Goal: Task Accomplishment & Management: Manage account settings

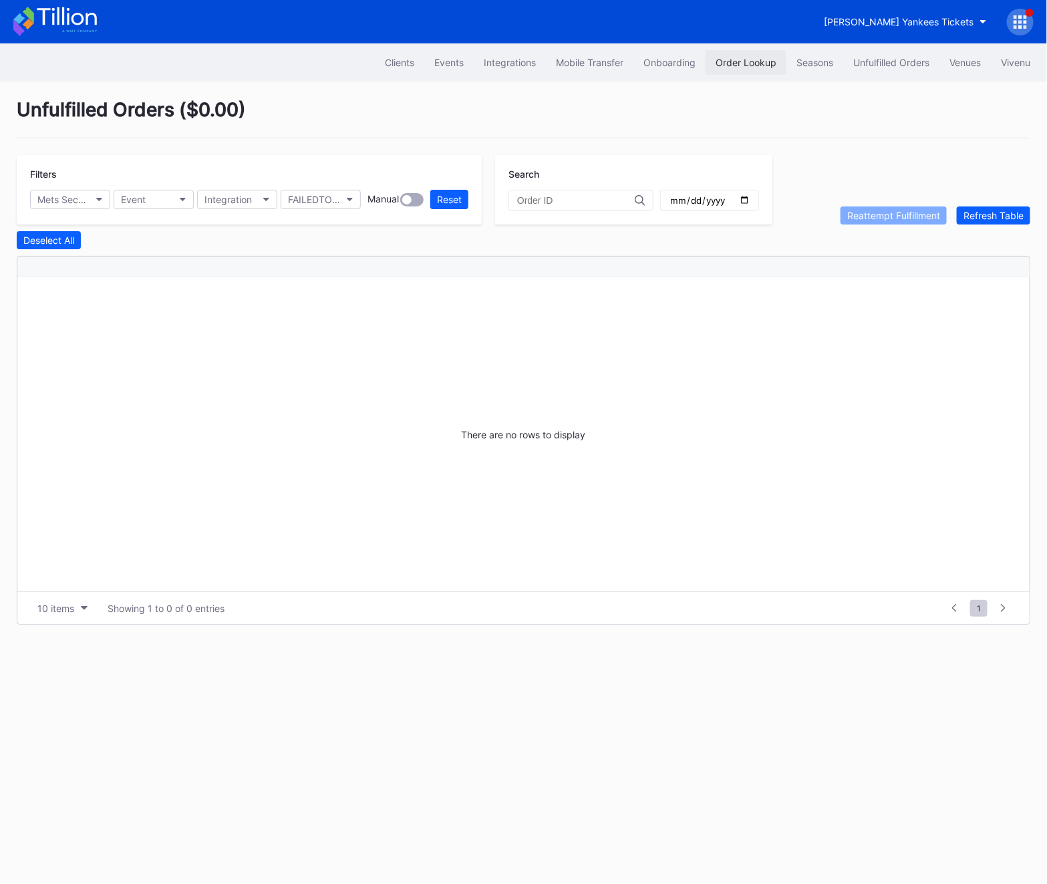
click at [770, 58] on div "Order Lookup" at bounding box center [745, 62] width 61 height 11
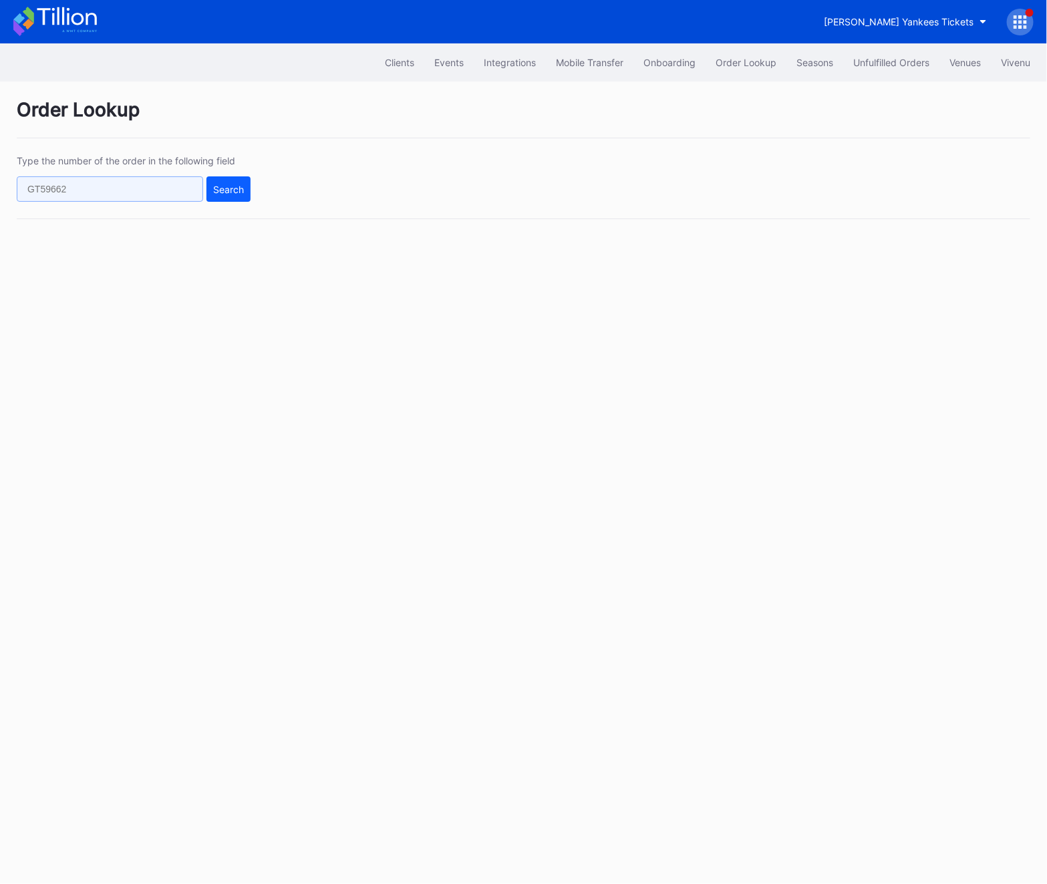
click at [120, 188] on input "text" at bounding box center [110, 188] width 186 height 25
paste input "621068632"
type input "621068632"
click at [213, 190] on div "Search" at bounding box center [228, 189] width 31 height 11
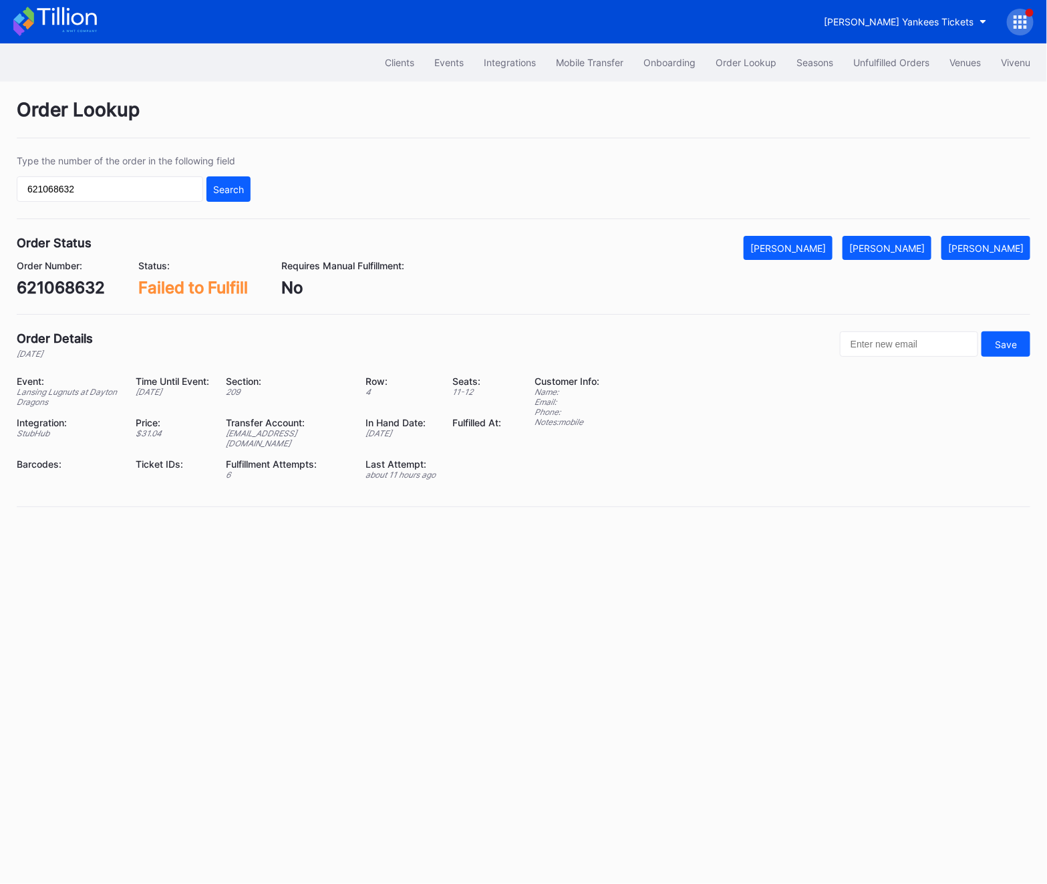
click at [883, 224] on div "Order Lookup Type the number of the order in the following field 621068632 Sear…" at bounding box center [523, 310] width 1047 height 459
click at [888, 248] on div "[PERSON_NAME]" at bounding box center [886, 247] width 75 height 11
click at [69, 284] on div "621068632" at bounding box center [61, 287] width 88 height 19
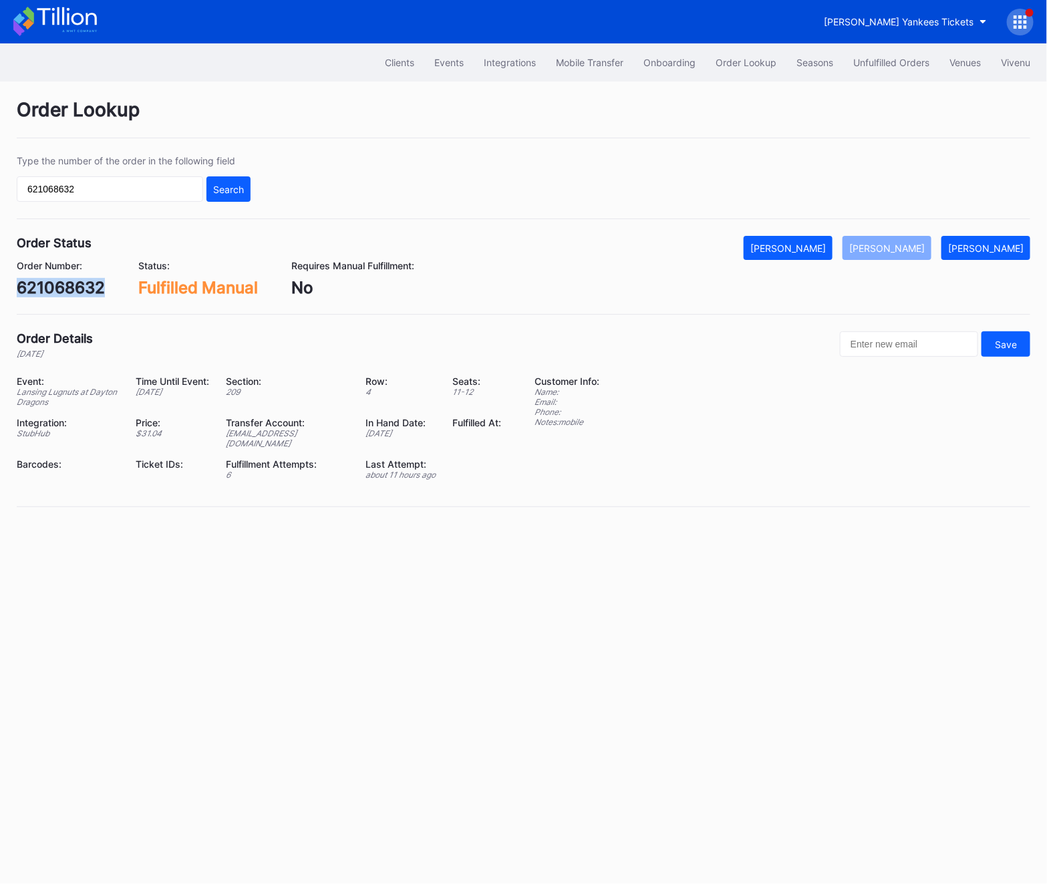
copy div "621068632"
click at [890, 65] on div "Unfulfilled Orders" at bounding box center [891, 62] width 76 height 11
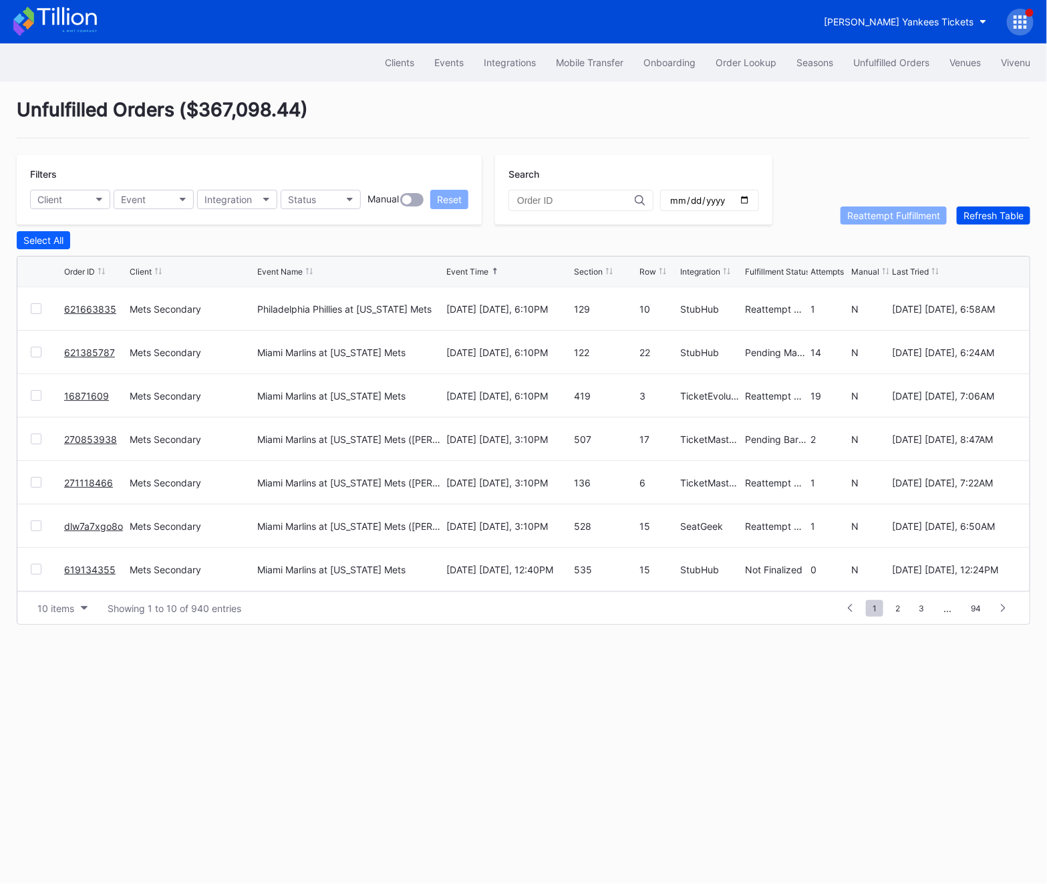
click at [992, 210] on div "Refresh Table" at bounding box center [993, 215] width 60 height 11
click at [902, 608] on span "2" at bounding box center [897, 608] width 18 height 17
click at [35, 305] on div at bounding box center [36, 308] width 11 height 11
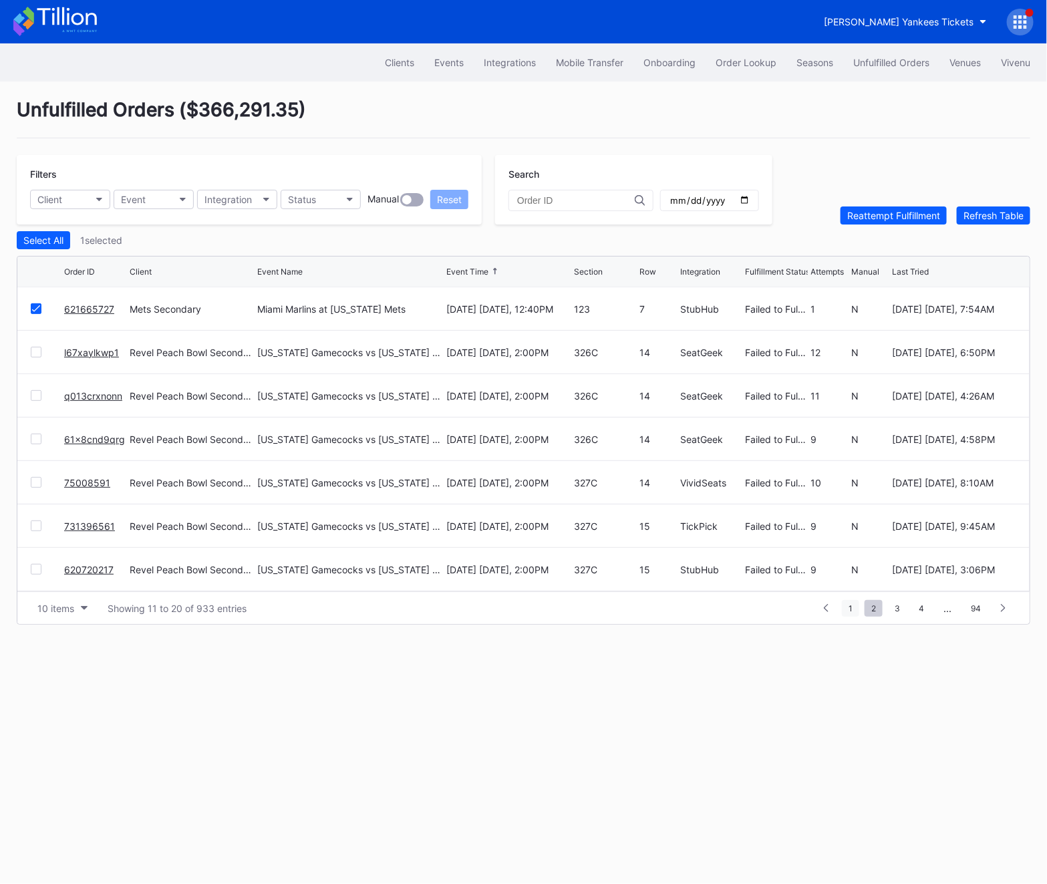
click at [843, 612] on span "1" at bounding box center [849, 608] width 17 height 17
click at [32, 565] on div at bounding box center [36, 569] width 11 height 11
click at [32, 566] on icon at bounding box center [36, 569] width 8 height 7
click at [84, 305] on link "621385787" at bounding box center [89, 308] width 51 height 11
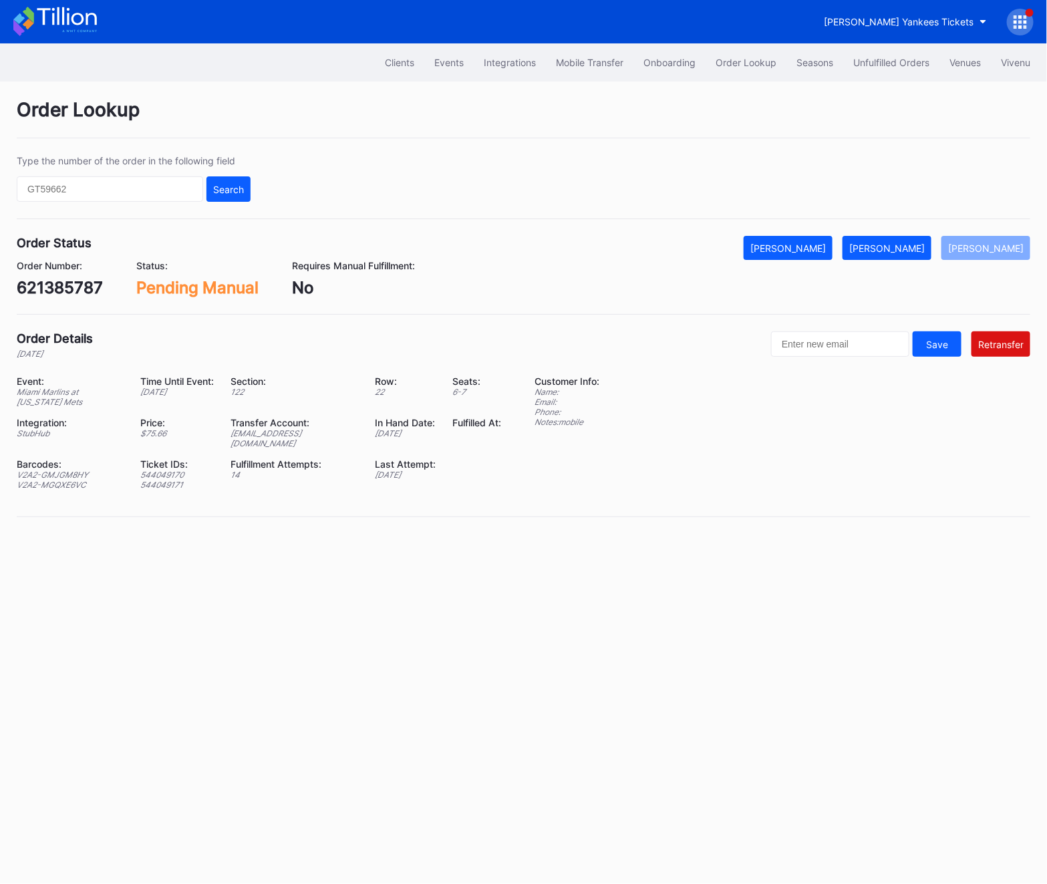
click at [68, 289] on div "621385787" at bounding box center [60, 287] width 86 height 19
copy div "621385787"
click at [909, 248] on div "[PERSON_NAME]" at bounding box center [886, 247] width 75 height 11
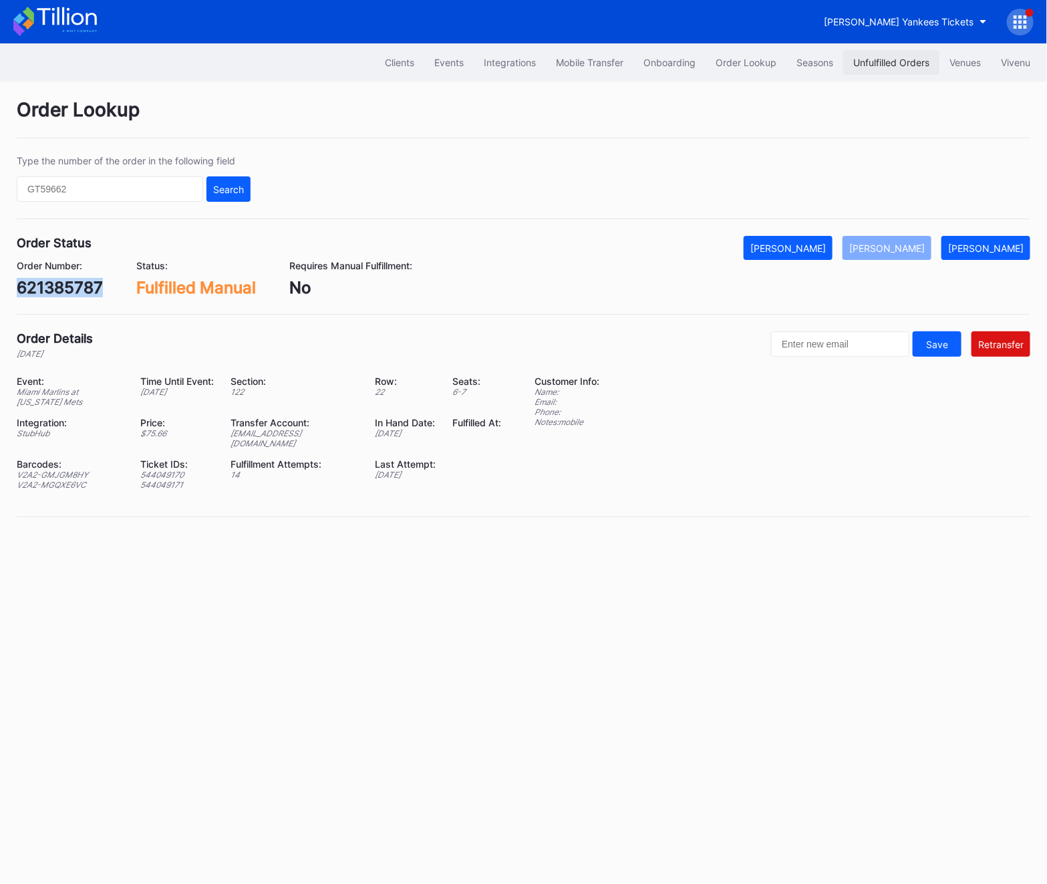
click at [886, 61] on div "Unfulfilled Orders" at bounding box center [891, 62] width 76 height 11
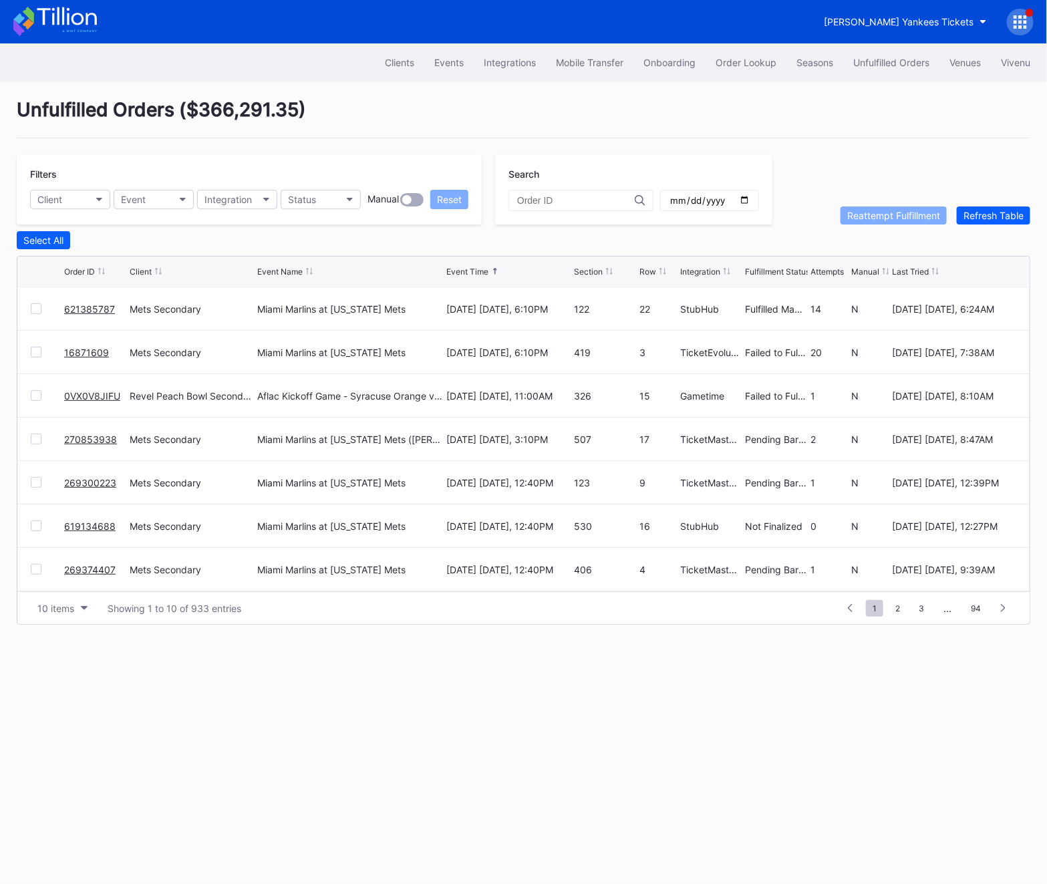
click at [121, 439] on div "270853938" at bounding box center [95, 438] width 62 height 43
copy link "270853938"
click at [84, 486] on link "269300223" at bounding box center [90, 482] width 52 height 11
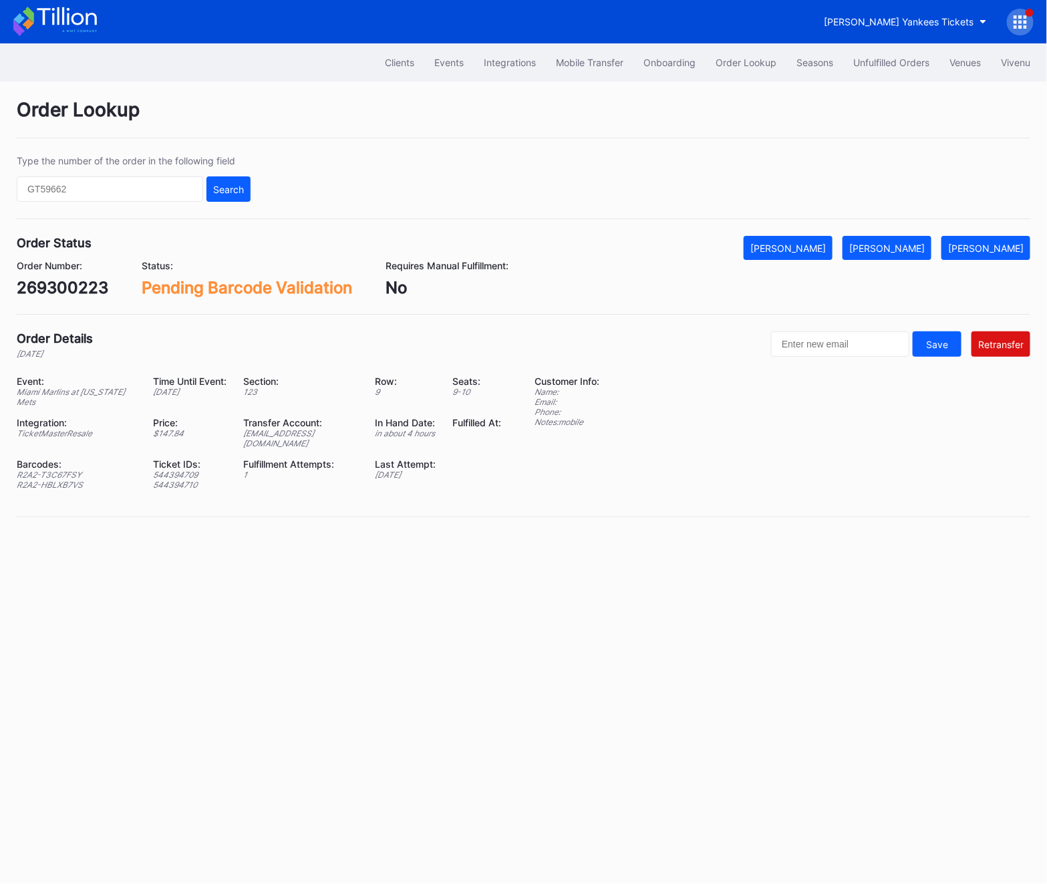
click at [74, 273] on div "Order Number: 269300223" at bounding box center [62, 278] width 91 height 37
copy div "269300223"
click at [908, 57] on div "Unfulfilled Orders" at bounding box center [891, 62] width 76 height 11
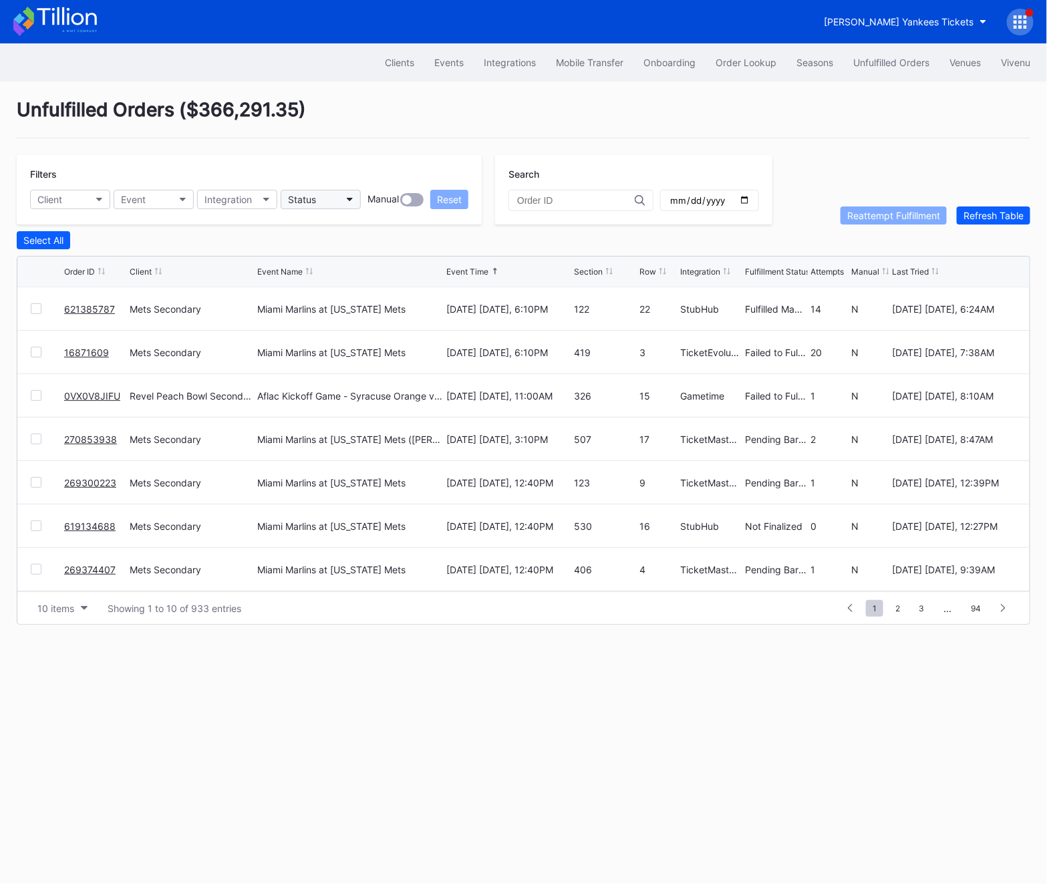
click at [340, 203] on button "Status" at bounding box center [320, 199] width 80 height 19
click at [353, 363] on div "Pending Barcode Validation" at bounding box center [351, 357] width 120 height 11
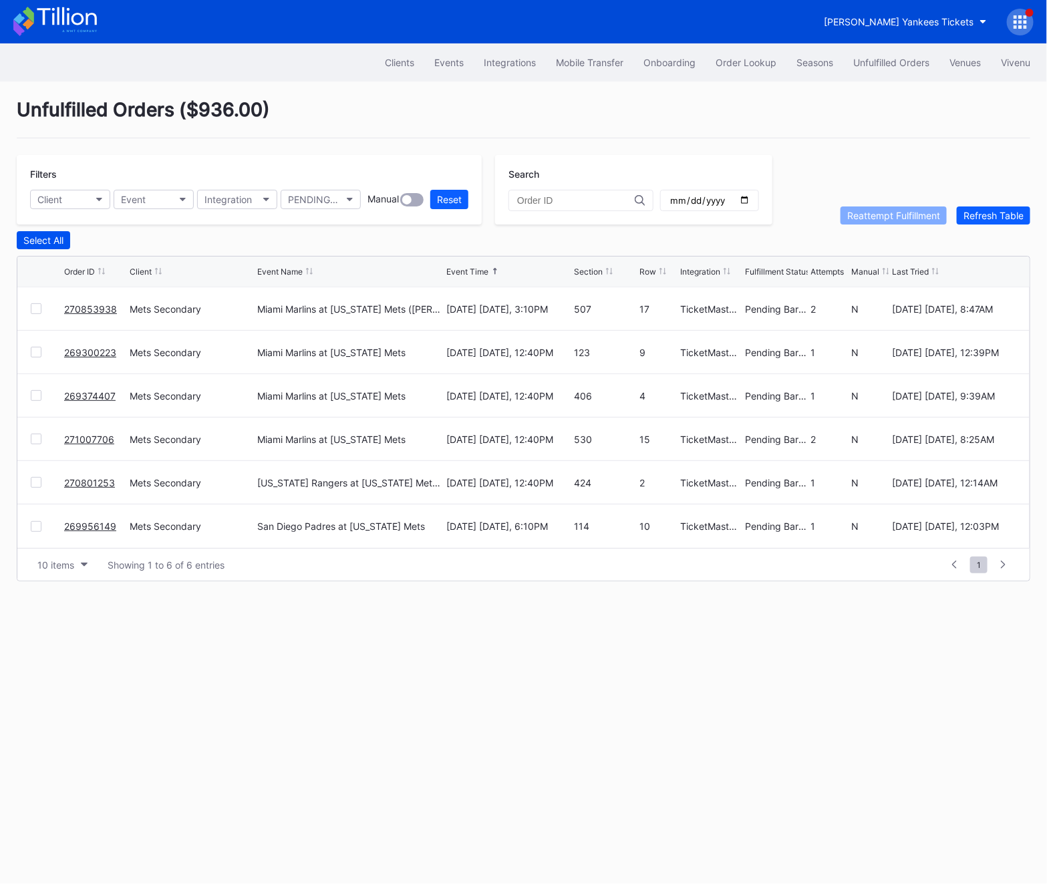
click at [34, 233] on button "Select All" at bounding box center [43, 240] width 53 height 18
click at [887, 229] on div "Unfulfilled Orders ( $936.00 ) Filters Client Event Integration PENDING_BARCODE…" at bounding box center [523, 339] width 1047 height 516
click at [870, 216] on div "Reattempt Fulfillment" at bounding box center [893, 215] width 93 height 11
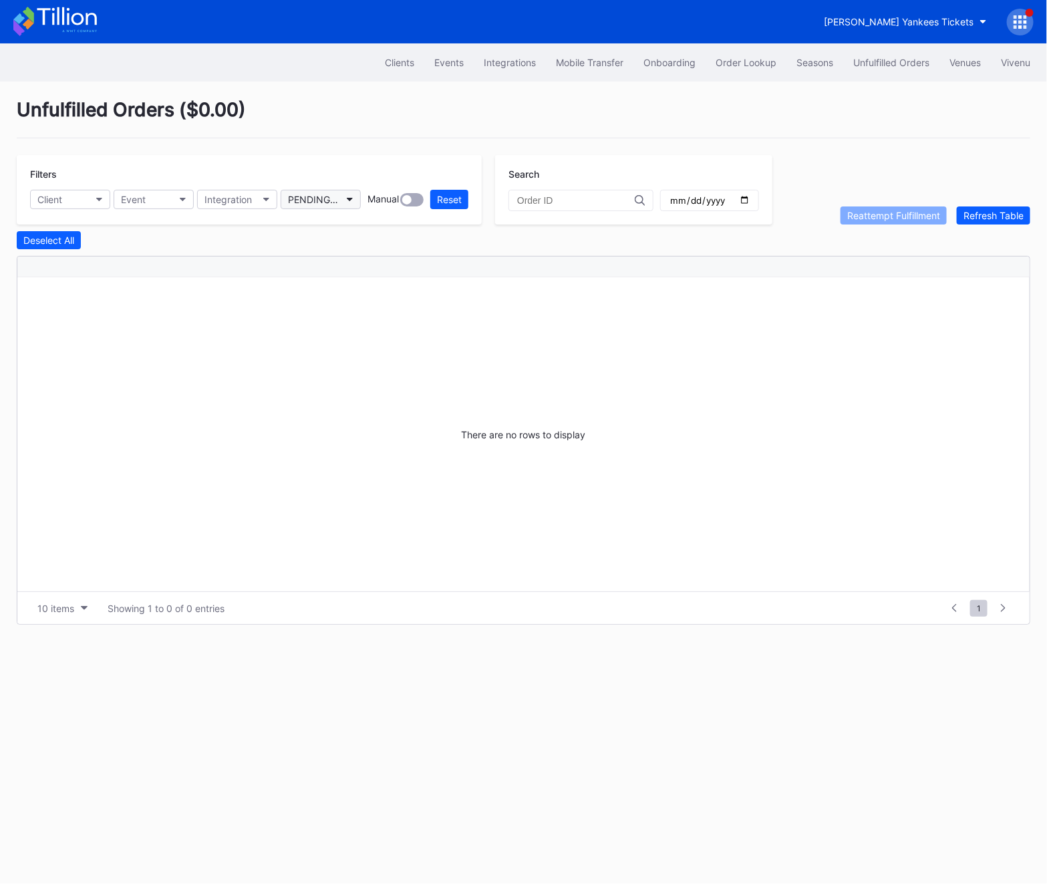
click at [340, 196] on div "PENDING_BARCODE_VALIDATION" at bounding box center [314, 199] width 52 height 11
click at [353, 267] on div "Failed to Fulfill" at bounding box center [358, 258] width 156 height 25
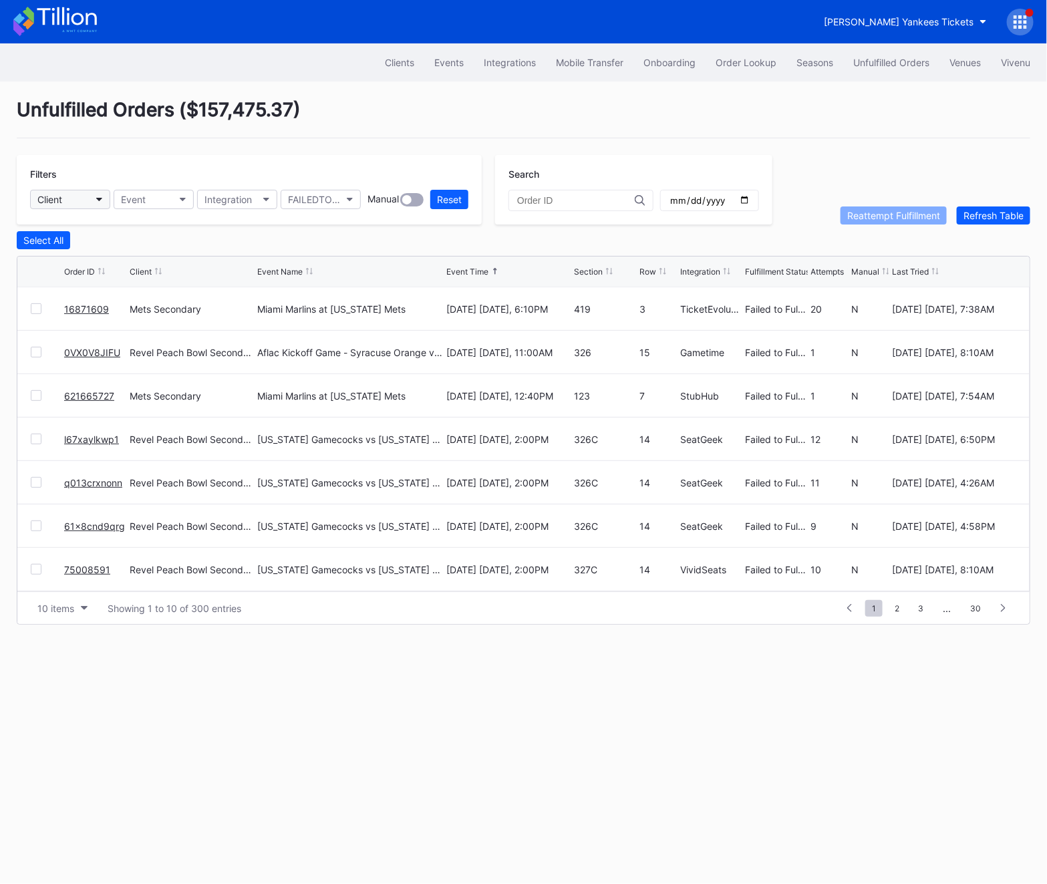
click at [80, 196] on button "Client" at bounding box center [70, 199] width 80 height 19
type input "met"
click at [93, 258] on div "Mets Secondary" at bounding box center [75, 258] width 71 height 11
click at [37, 350] on div at bounding box center [36, 352] width 11 height 11
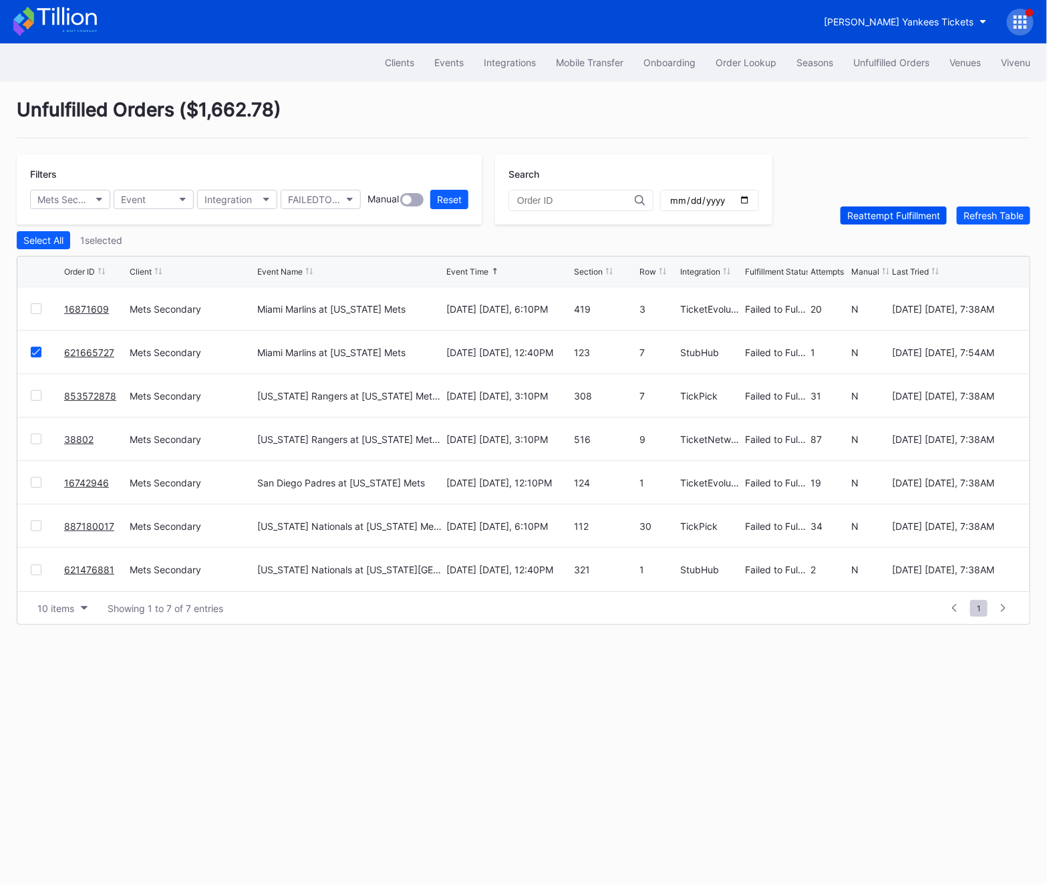
click at [884, 214] on div "Reattempt Fulfillment" at bounding box center [893, 215] width 93 height 11
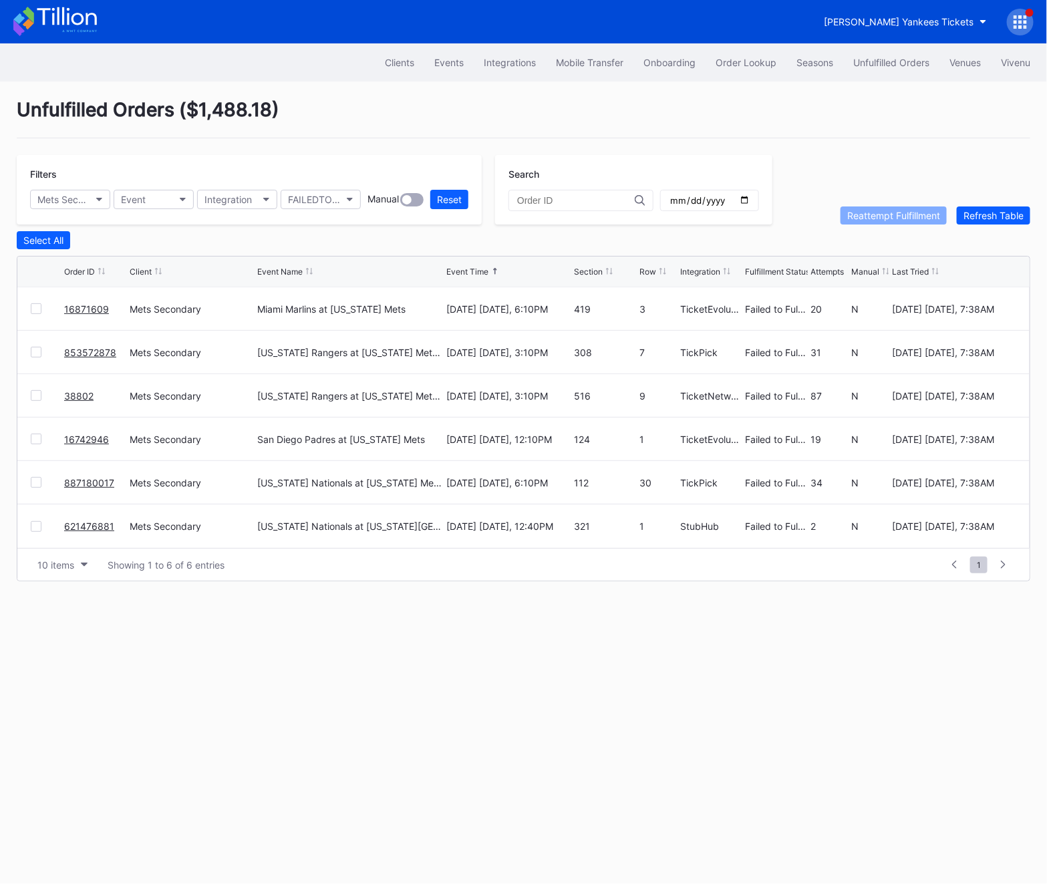
click at [86, 308] on link "16871609" at bounding box center [86, 308] width 45 height 11
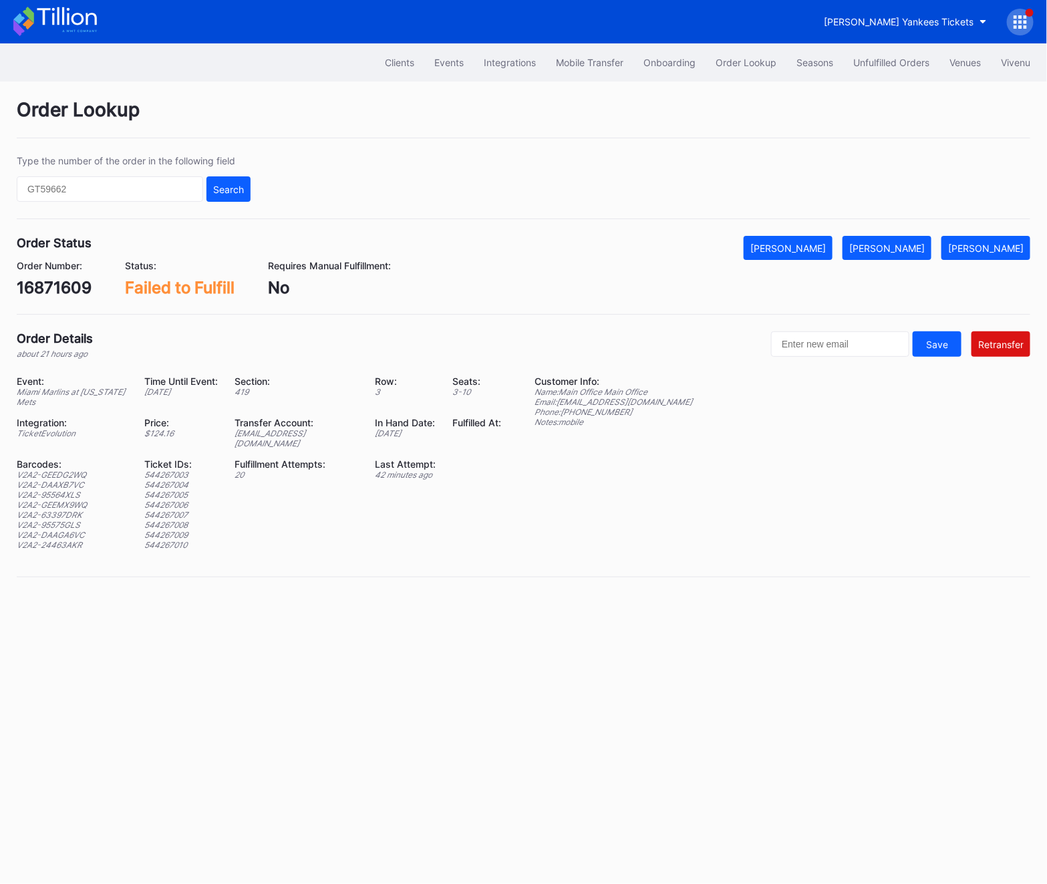
click at [21, 292] on div "16871609" at bounding box center [54, 287] width 75 height 19
copy div "16871609"
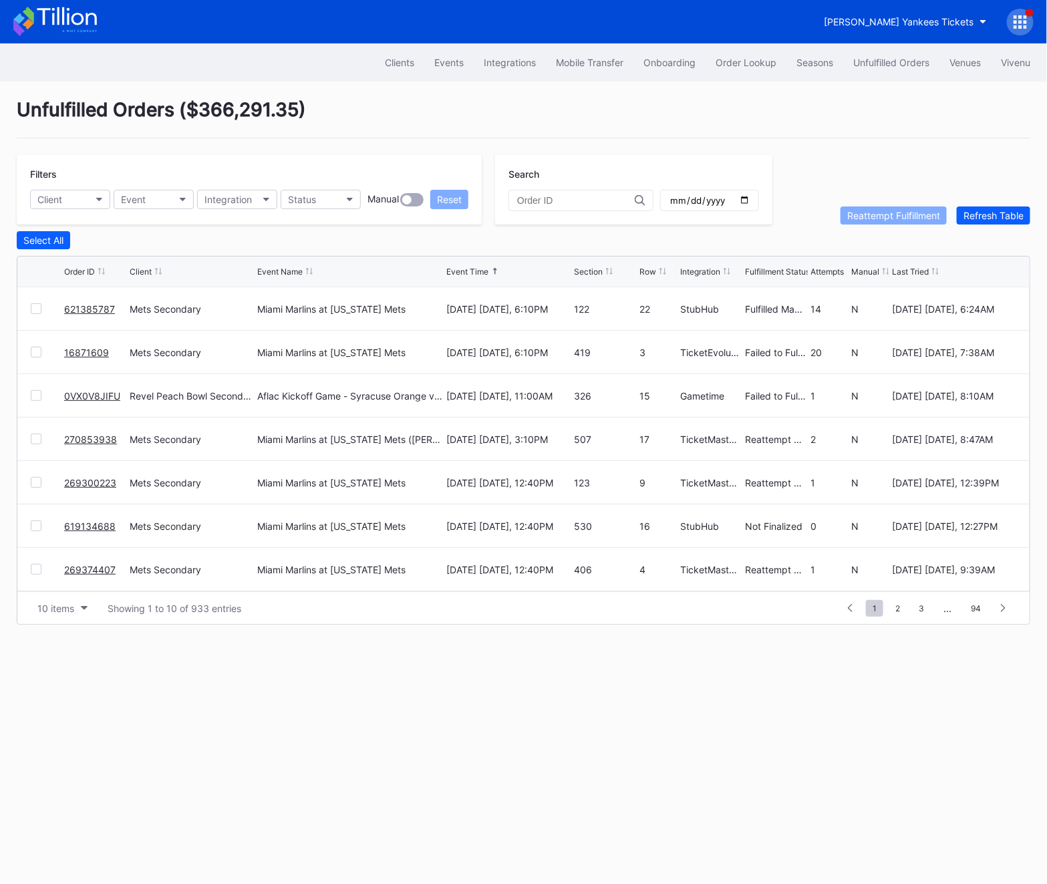
click at [537, 202] on input "text" at bounding box center [576, 200] width 118 height 11
paste input "16871609"
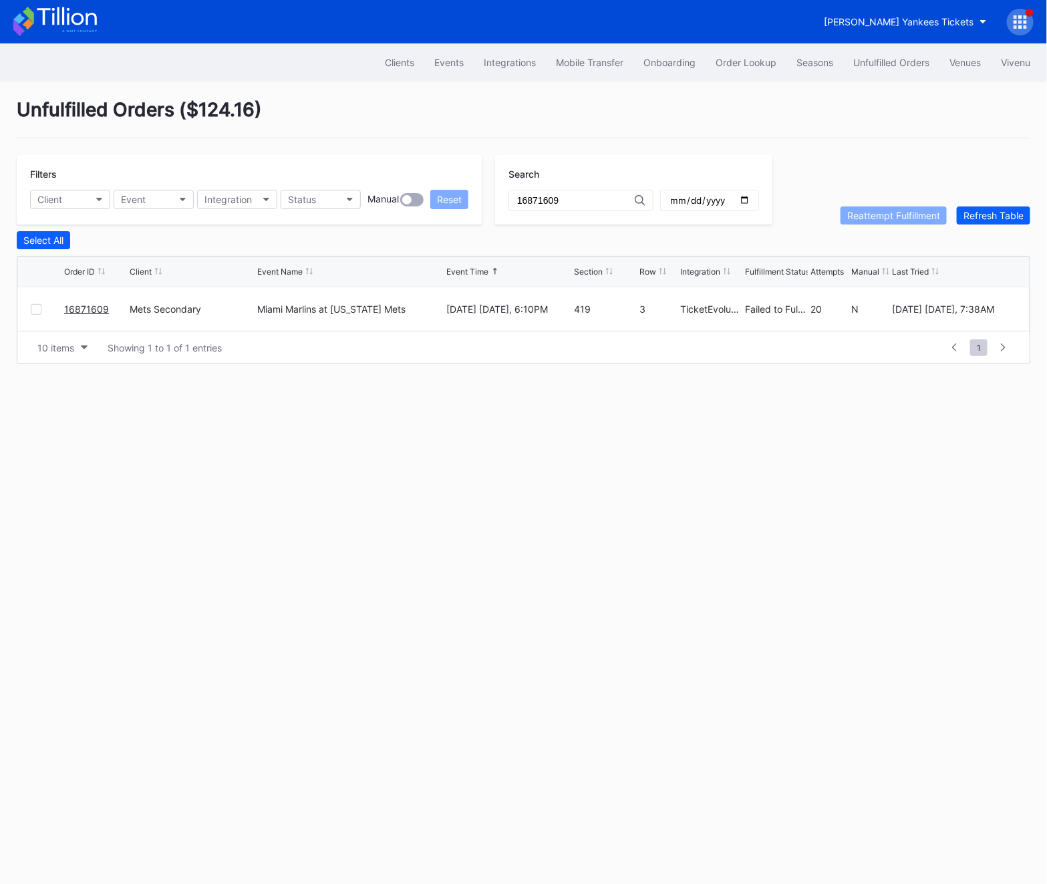
type input "16871609"
click at [113, 305] on div "16871609" at bounding box center [95, 308] width 62 height 43
copy link "16871609"
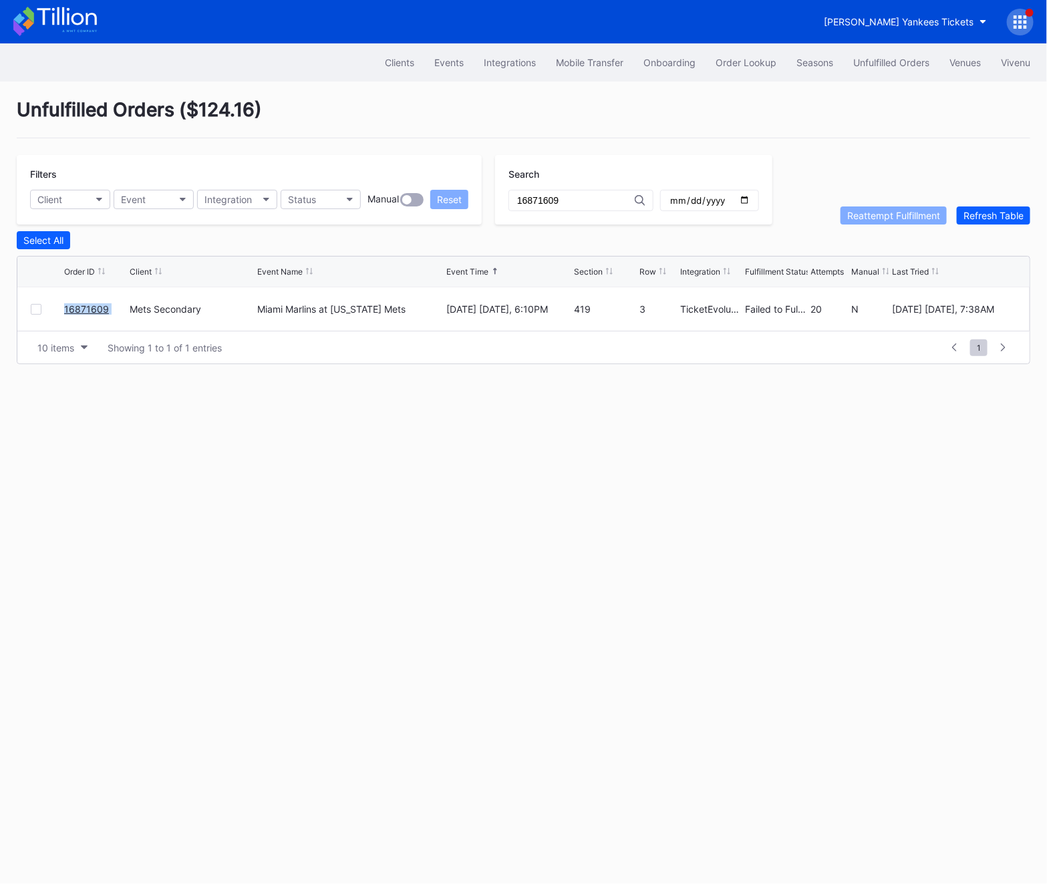
click at [71, 307] on link "16871609" at bounding box center [86, 308] width 45 height 11
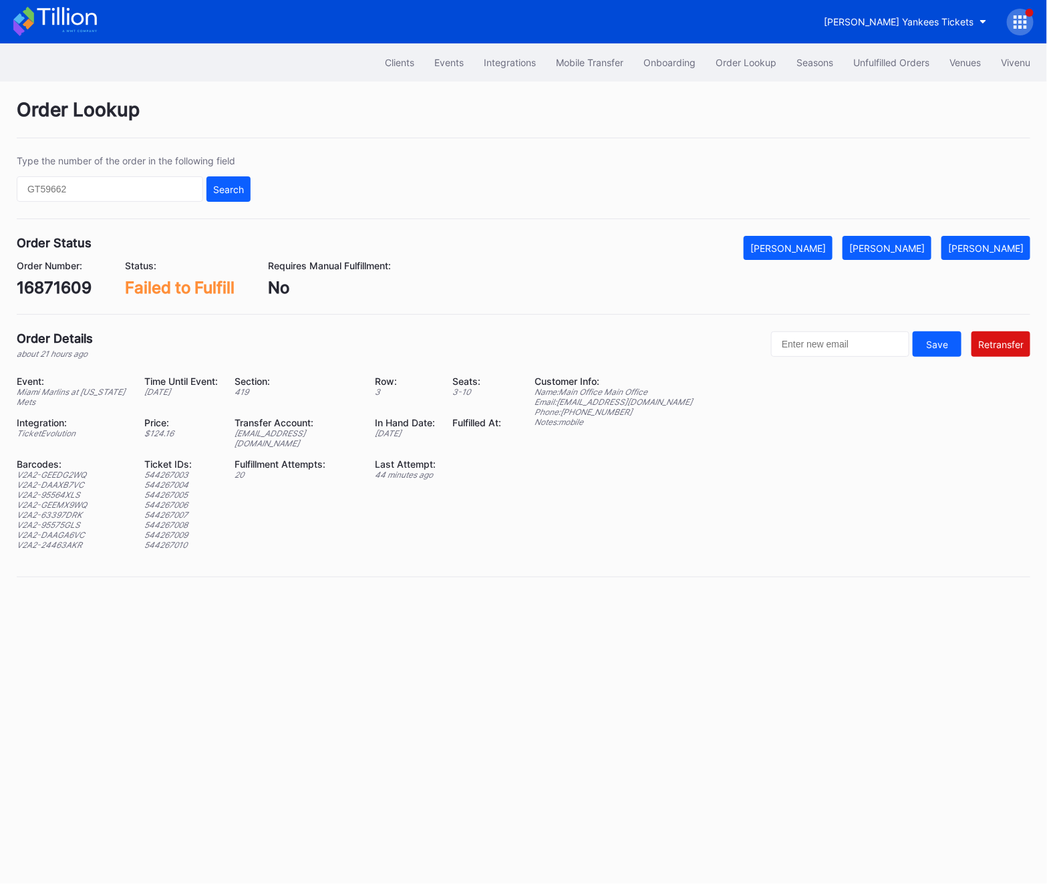
click at [34, 469] on div "V2A2-GEEDG2WQ" at bounding box center [73, 474] width 112 height 10
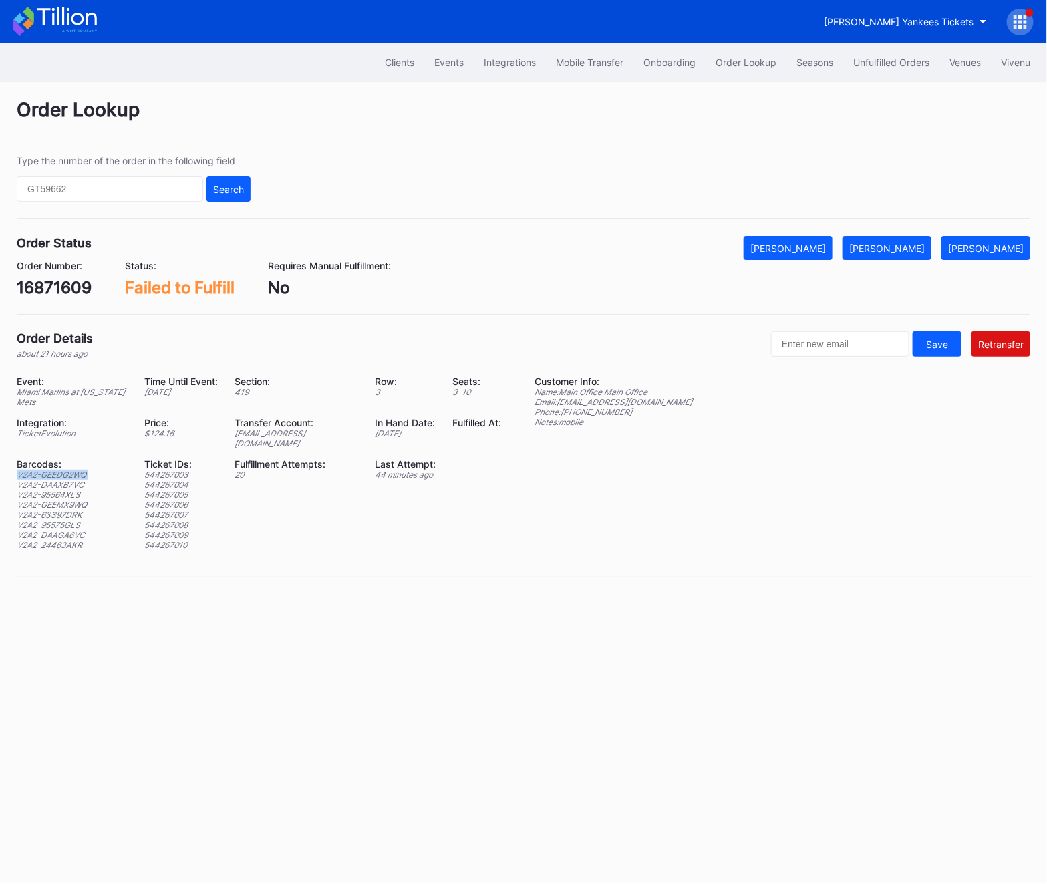
click at [68, 480] on div "V2A2-DAAXB7VC" at bounding box center [73, 485] width 112 height 10
click at [75, 490] on div "V2A2-95564XLS" at bounding box center [73, 495] width 112 height 10
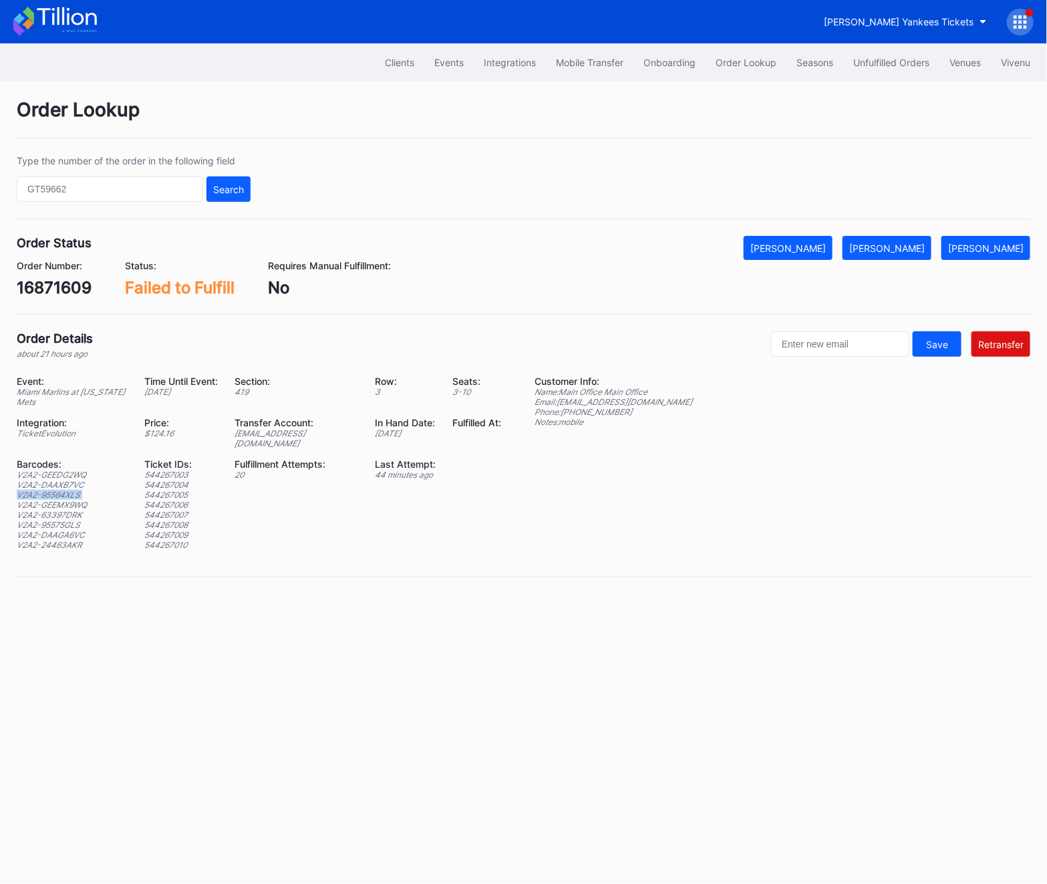
click at [75, 490] on div "V2A2-95564XLS" at bounding box center [73, 495] width 112 height 10
click at [38, 500] on div "V2A2-GEEMX9WQ" at bounding box center [73, 505] width 112 height 10
click at [24, 510] on div "V2A2-63397DRK" at bounding box center [73, 515] width 112 height 10
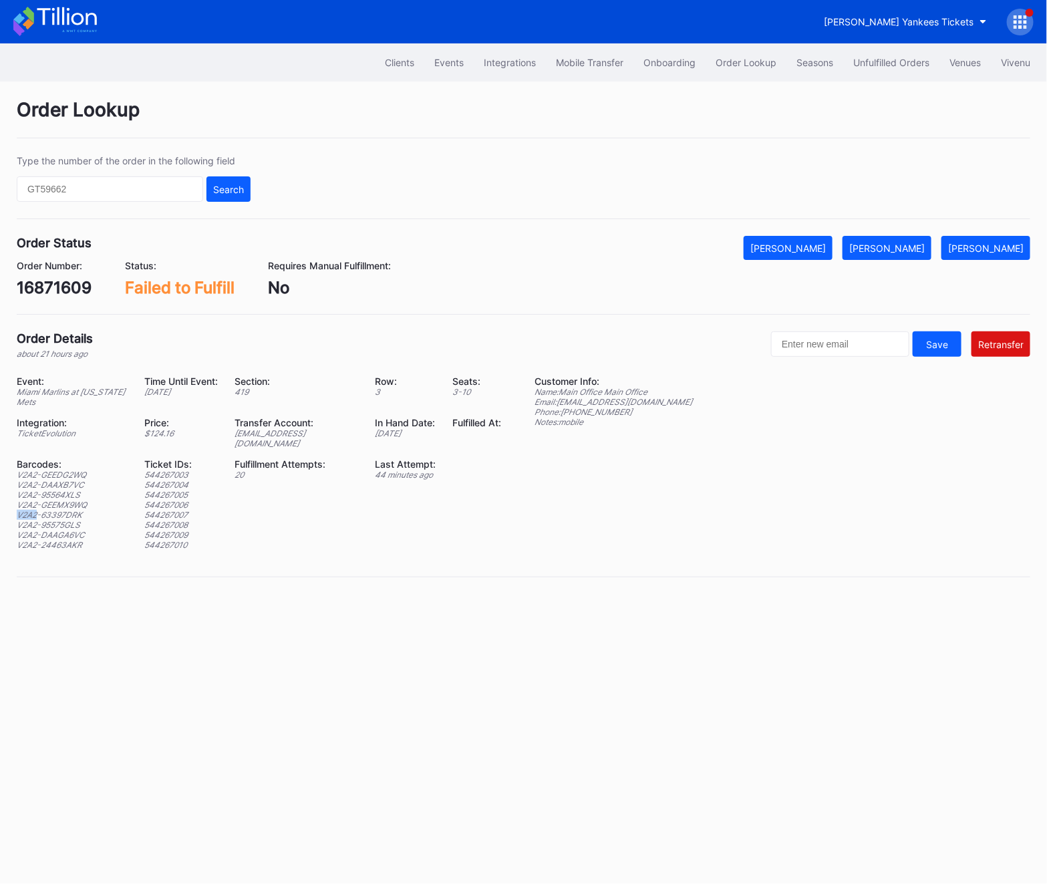
click at [24, 510] on div "V2A2-63397DRK" at bounding box center [73, 515] width 112 height 10
click at [39, 530] on div "V2A2-DAAGA6VC" at bounding box center [73, 535] width 112 height 10
click at [23, 520] on div "V2A2-95575GLS" at bounding box center [73, 525] width 112 height 10
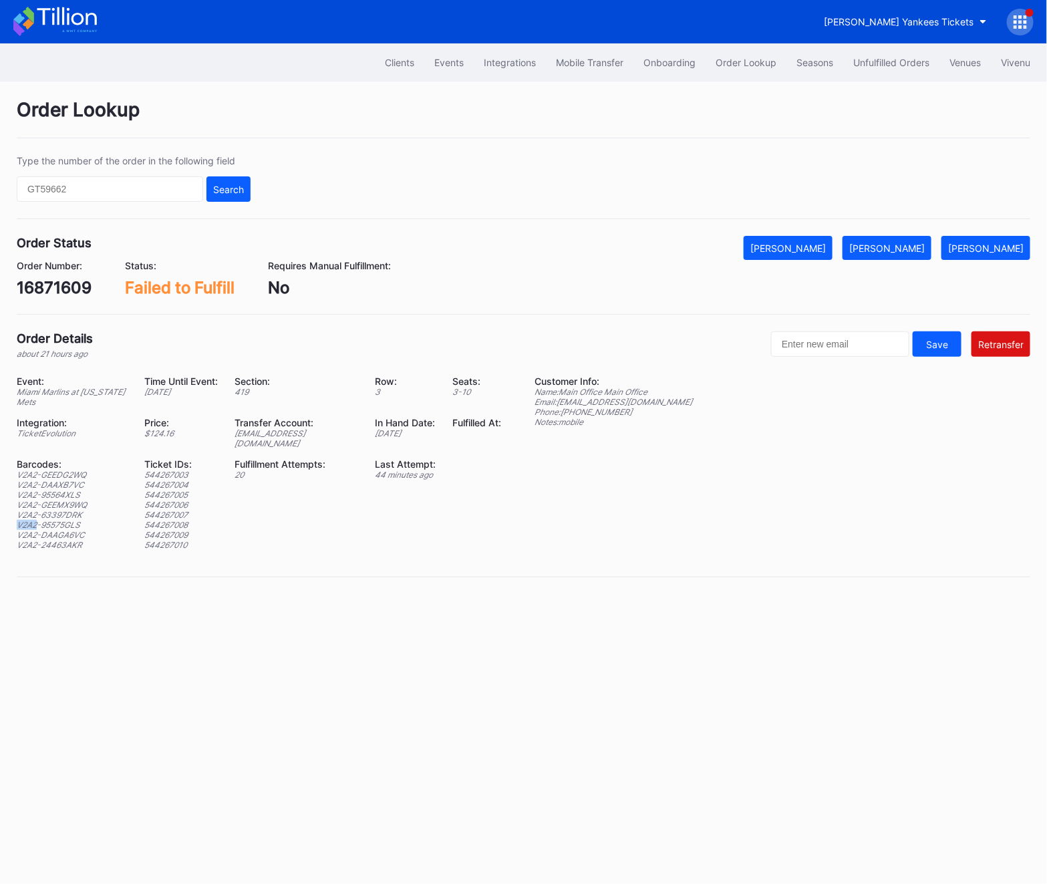
click at [23, 520] on div "V2A2-95575GLS" at bounding box center [73, 525] width 112 height 10
copy div "V2A2-95575GLS"
click at [49, 520] on div "V2A2-95575GLS" at bounding box center [73, 525] width 112 height 10
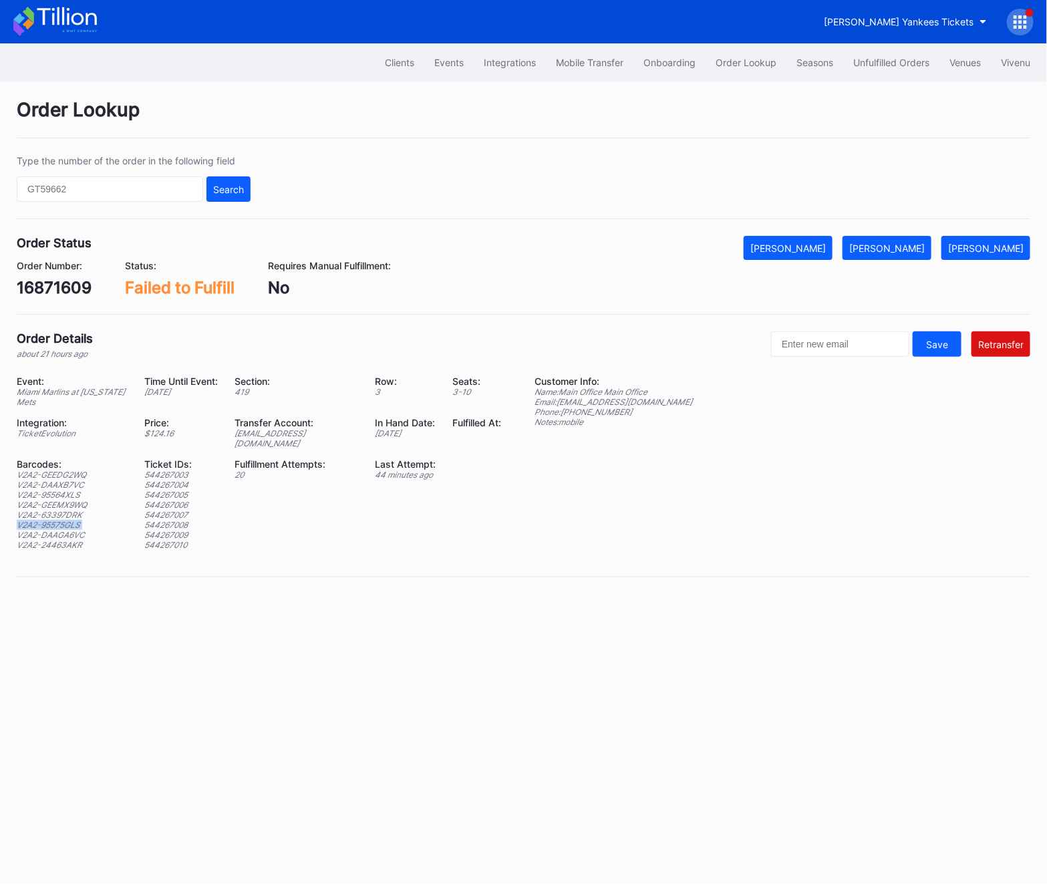
click at [49, 520] on div "V2A2-95575GLS" at bounding box center [73, 525] width 112 height 10
click at [51, 520] on div "V2A2-95575GLS" at bounding box center [73, 525] width 112 height 10
click at [34, 540] on div "V2A2-24463AKR" at bounding box center [73, 545] width 112 height 10
click at [31, 530] on div "V2A2-DAAGA6VC" at bounding box center [73, 535] width 112 height 10
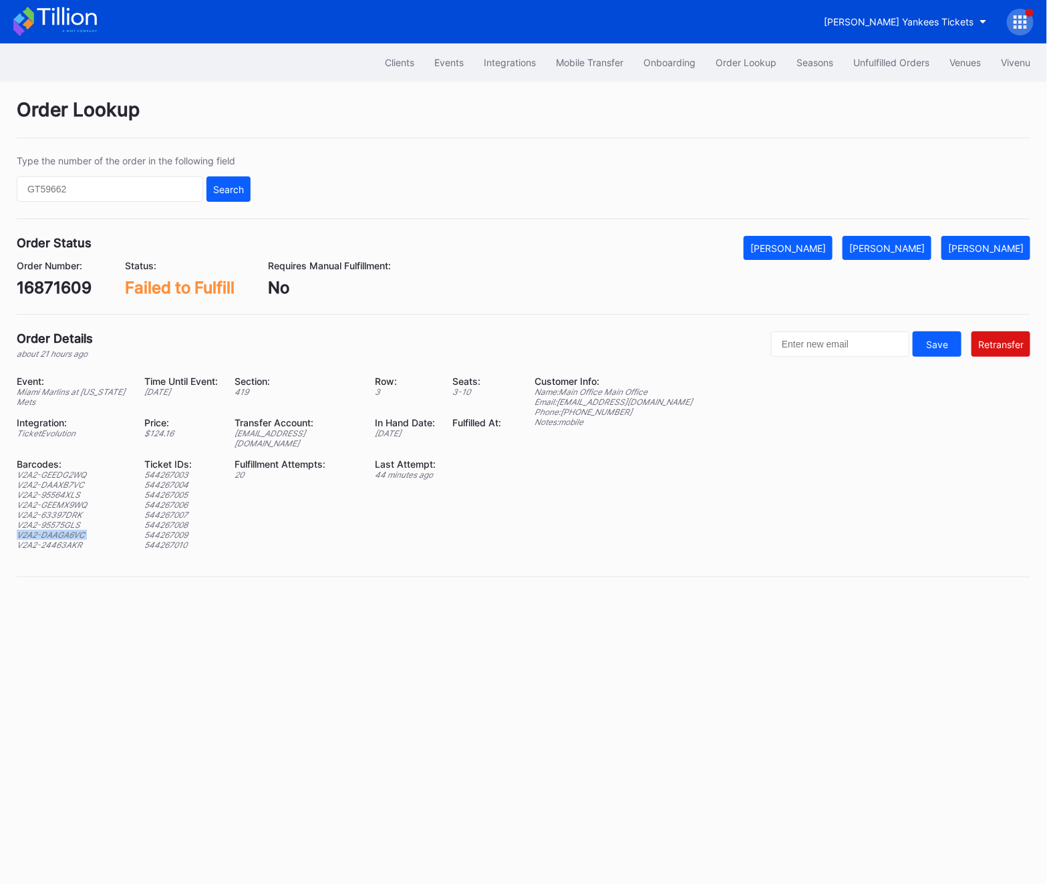
click at [31, 530] on div "V2A2-DAAGA6VC" at bounding box center [73, 535] width 112 height 10
copy div "V2A2-DAAGA6VC"
click at [46, 540] on div "V2A2-24463AKR" at bounding box center [73, 545] width 112 height 10
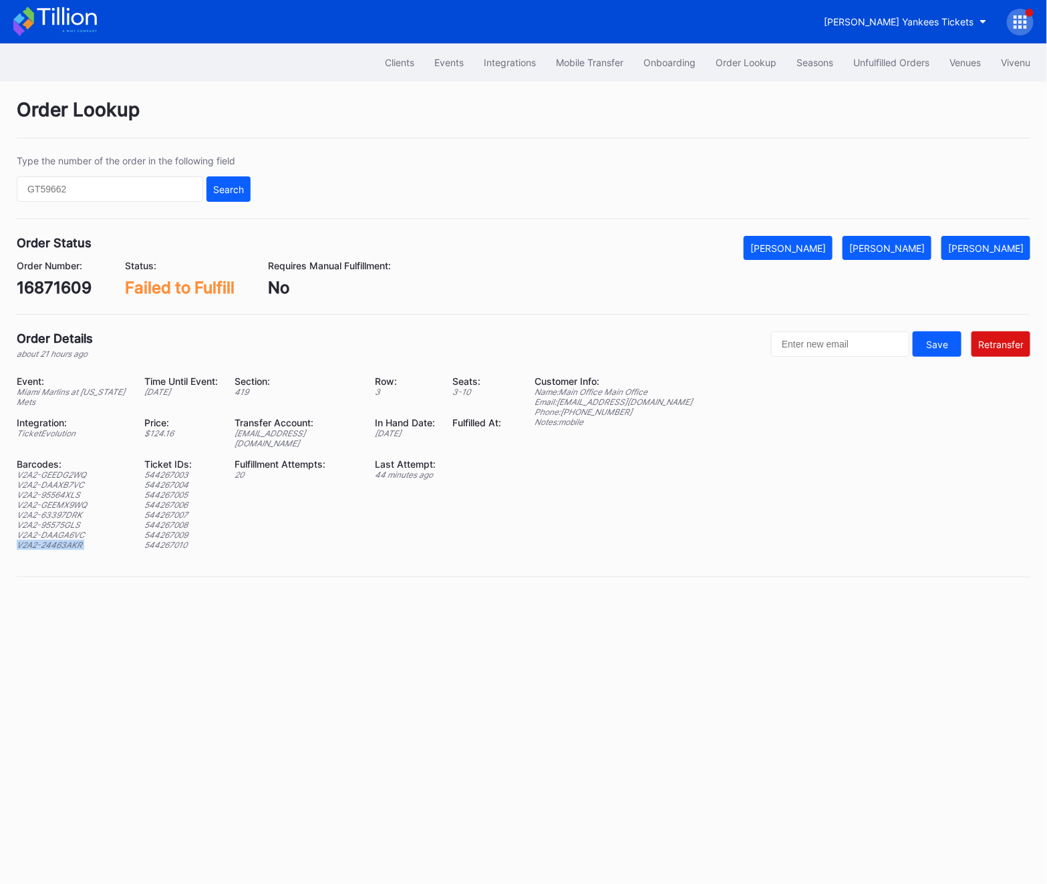
copy div "V2A2-24463AKR"
click at [261, 427] on div "Transfer Account:" at bounding box center [297, 422] width 124 height 11
click at [250, 435] on div "[EMAIL_ADDRESS][DOMAIN_NAME]" at bounding box center [297, 438] width 124 height 20
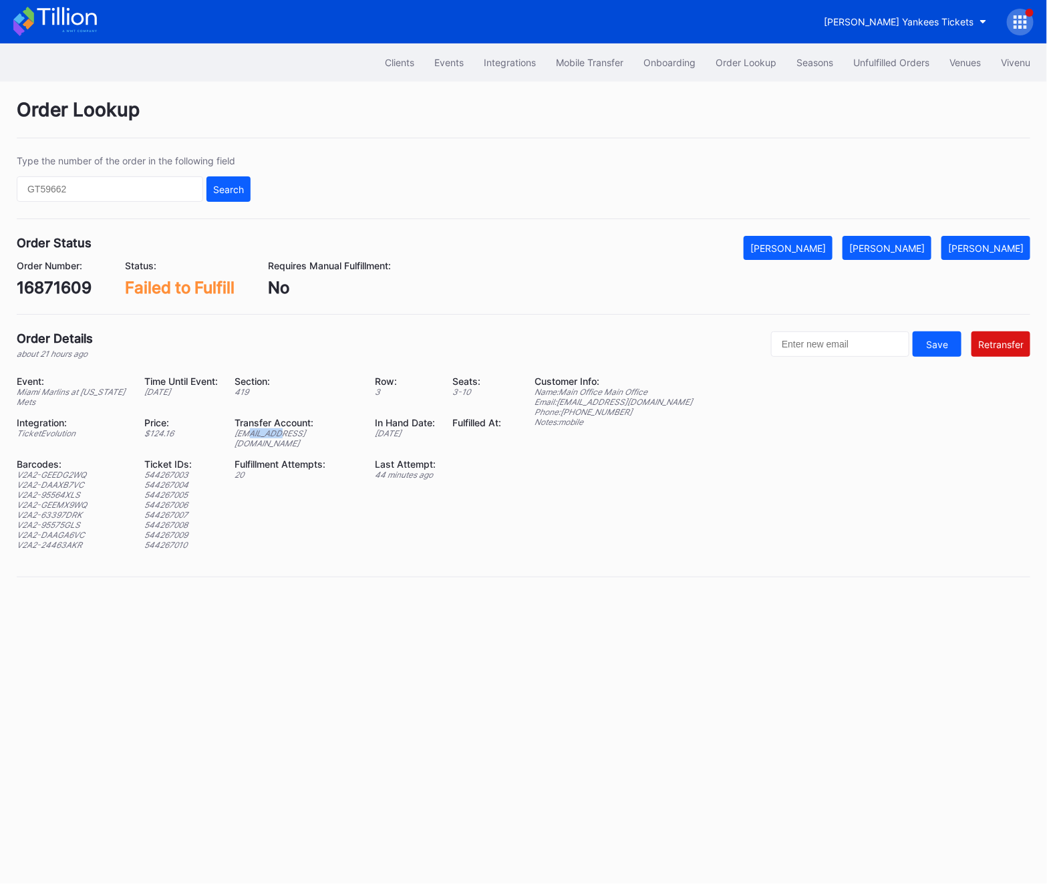
click at [250, 435] on div "[EMAIL_ADDRESS][DOMAIN_NAME]" at bounding box center [297, 438] width 124 height 20
copy div "[EMAIL_ADDRESS][DOMAIN_NAME]"
click at [848, 81] on div "Order Lookup Type the number of the order in the following field Search Order S…" at bounding box center [523, 345] width 1047 height 529
click at [848, 70] on button "Unfulfilled Orders" at bounding box center [891, 62] width 96 height 25
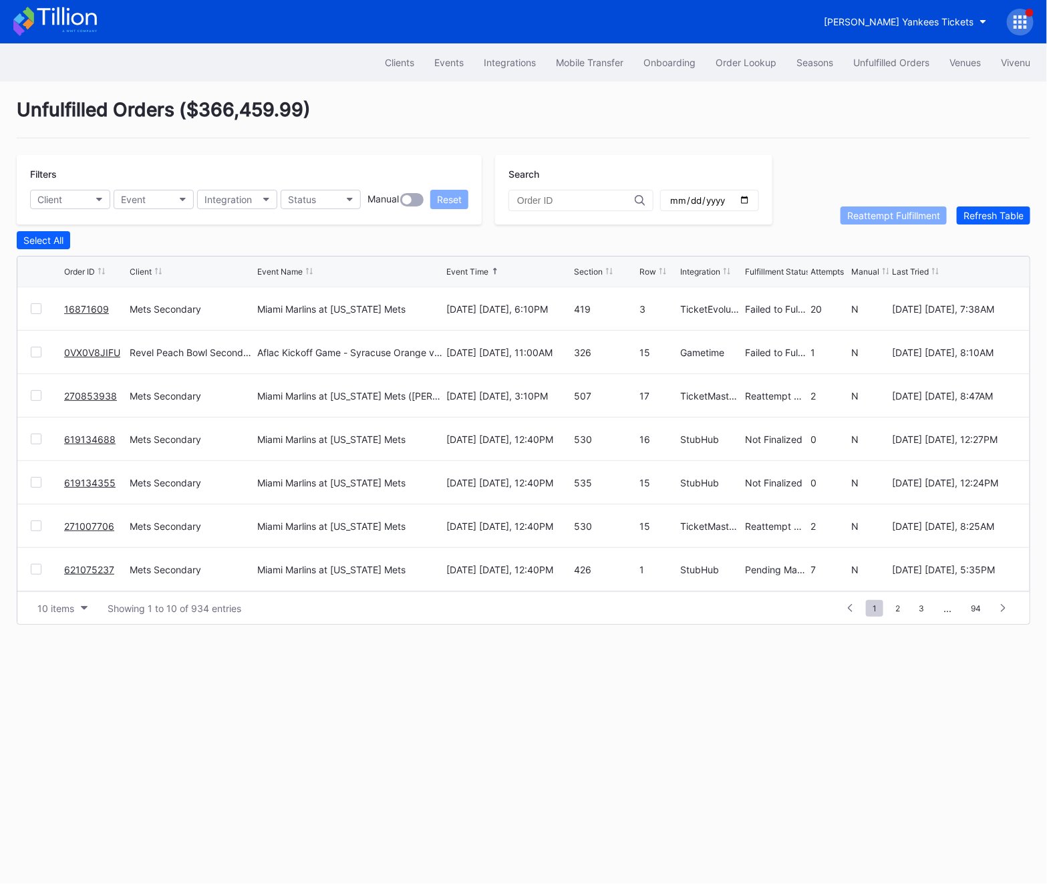
click at [116, 435] on div "619134688" at bounding box center [95, 438] width 62 height 43
copy link "619134688"
click at [1010, 224] on div "Unfulfilled Orders ( $366,459.99 ) Filters Client Event Integration Status Manu…" at bounding box center [523, 361] width 1047 height 560
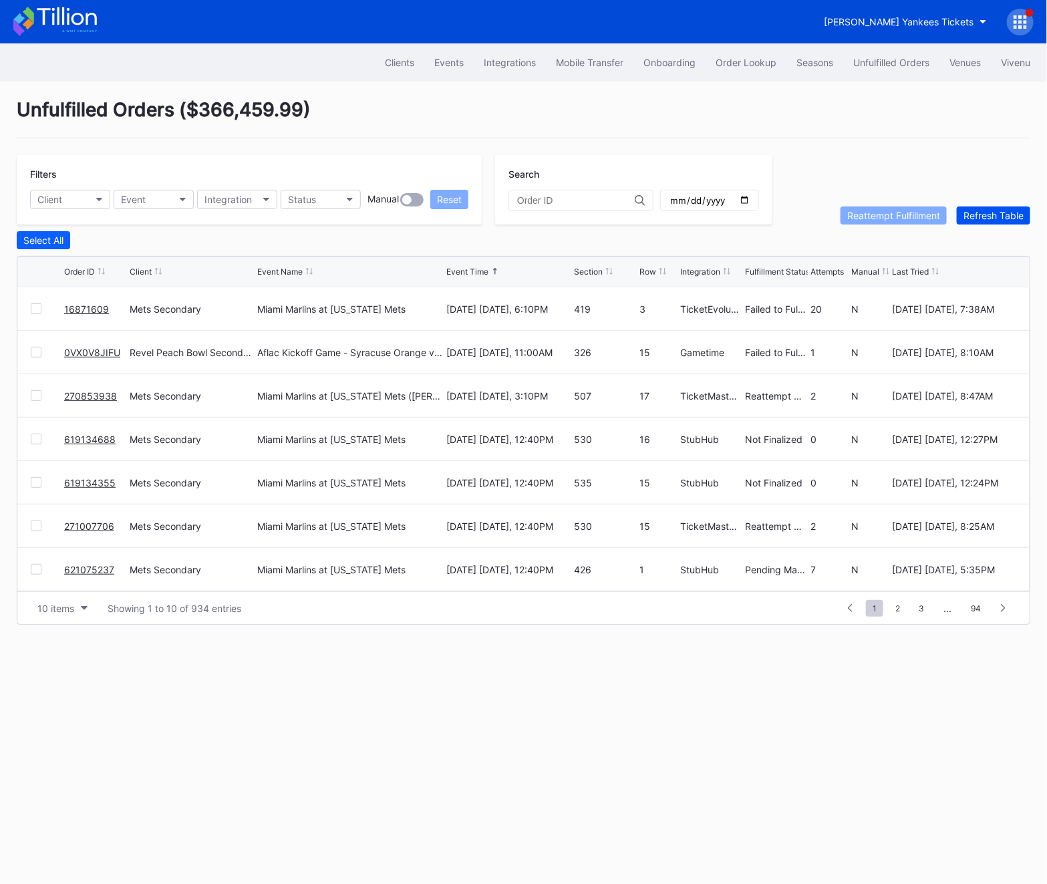
click at [1006, 214] on div "Refresh Table" at bounding box center [993, 215] width 60 height 11
click at [986, 216] on div "Refresh Table" at bounding box center [993, 215] width 60 height 11
click at [87, 308] on link "16871609" at bounding box center [86, 308] width 45 height 11
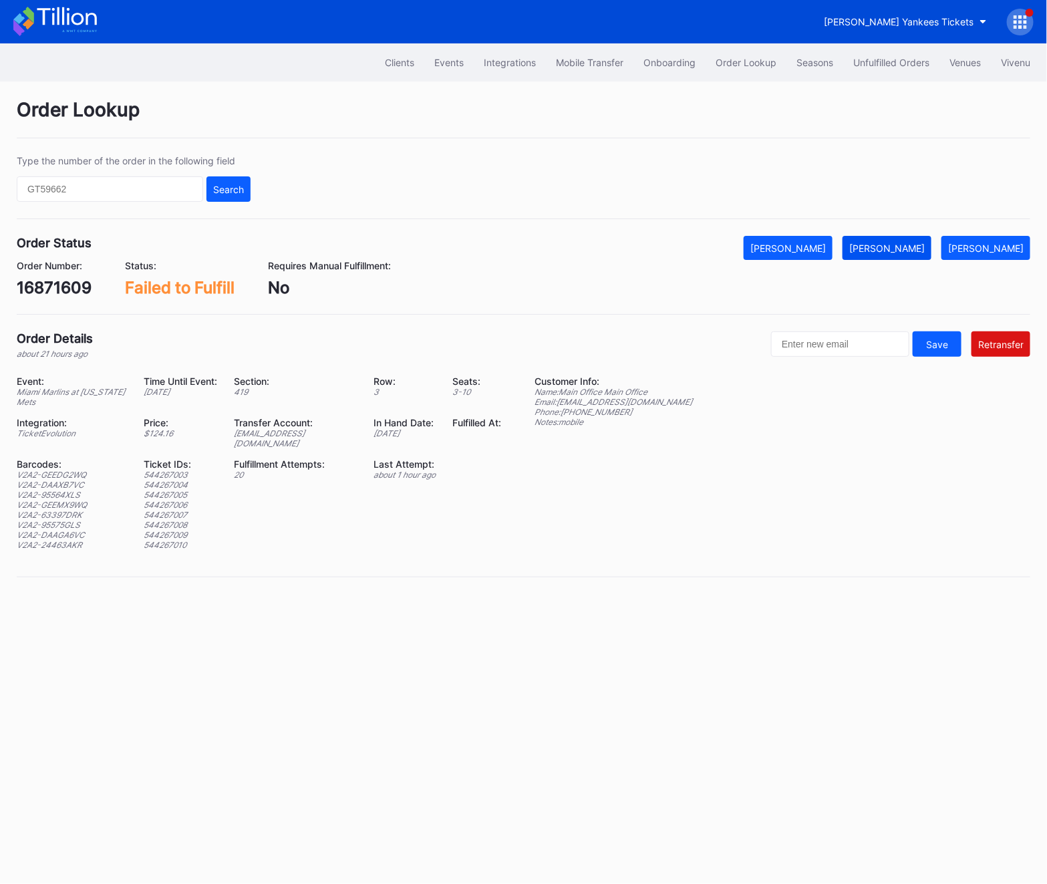
click at [910, 250] on div "[PERSON_NAME]" at bounding box center [886, 247] width 75 height 11
click at [890, 65] on div "Unfulfilled Orders" at bounding box center [891, 62] width 76 height 11
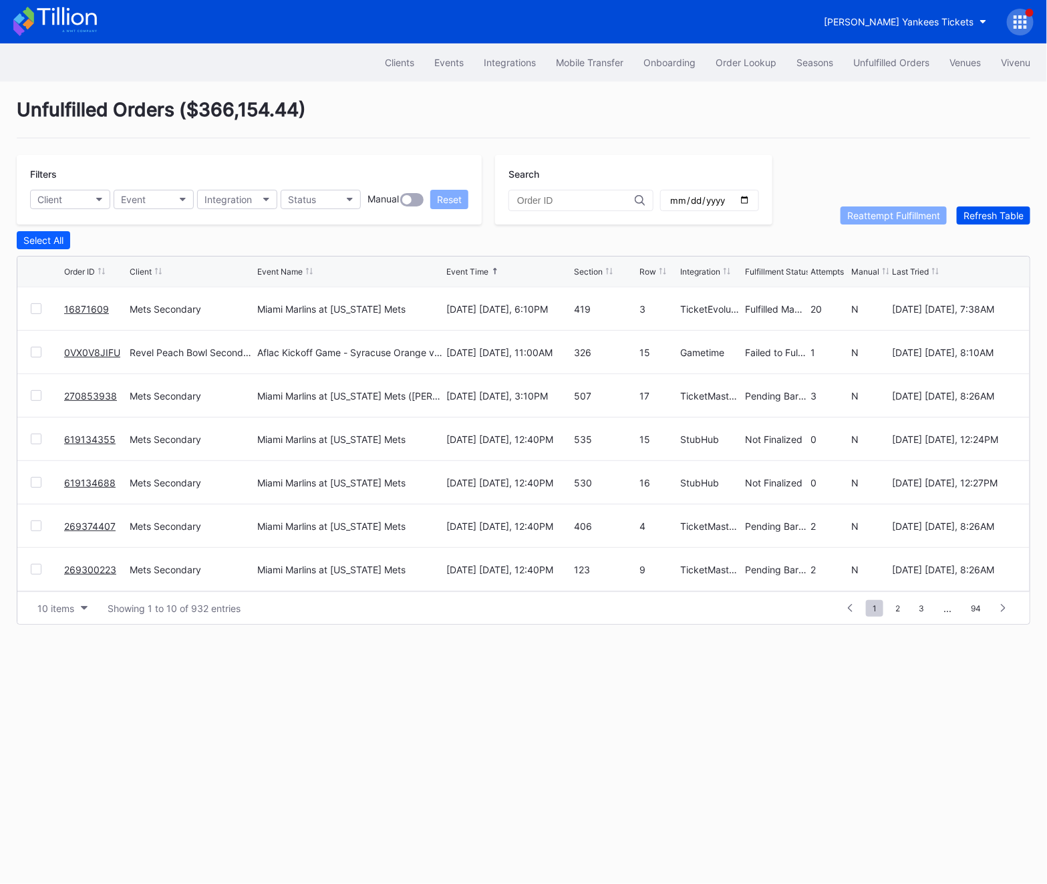
click at [986, 212] on div "Refresh Table" at bounding box center [993, 215] width 60 height 11
click at [105, 347] on link "270853938" at bounding box center [90, 352] width 53 height 11
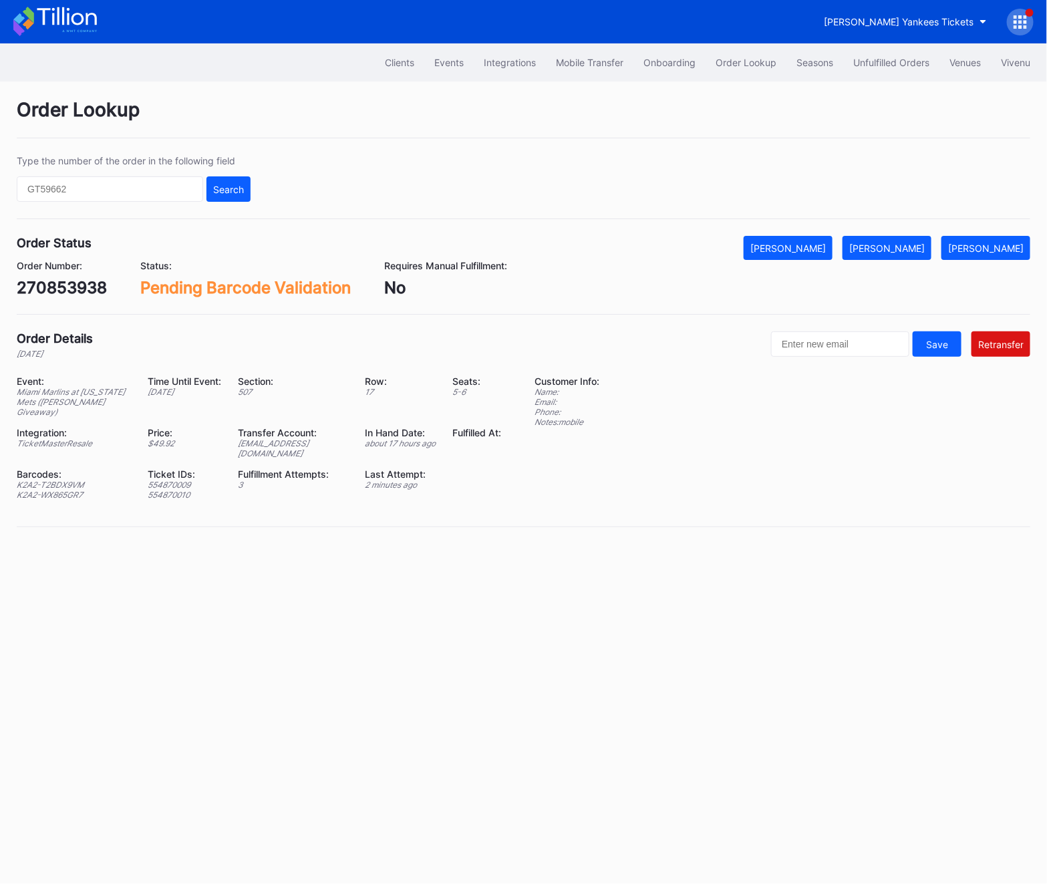
click at [48, 287] on div "270853938" at bounding box center [62, 287] width 90 height 19
copy div "270853938"
click at [881, 65] on div "Unfulfilled Orders" at bounding box center [891, 62] width 76 height 11
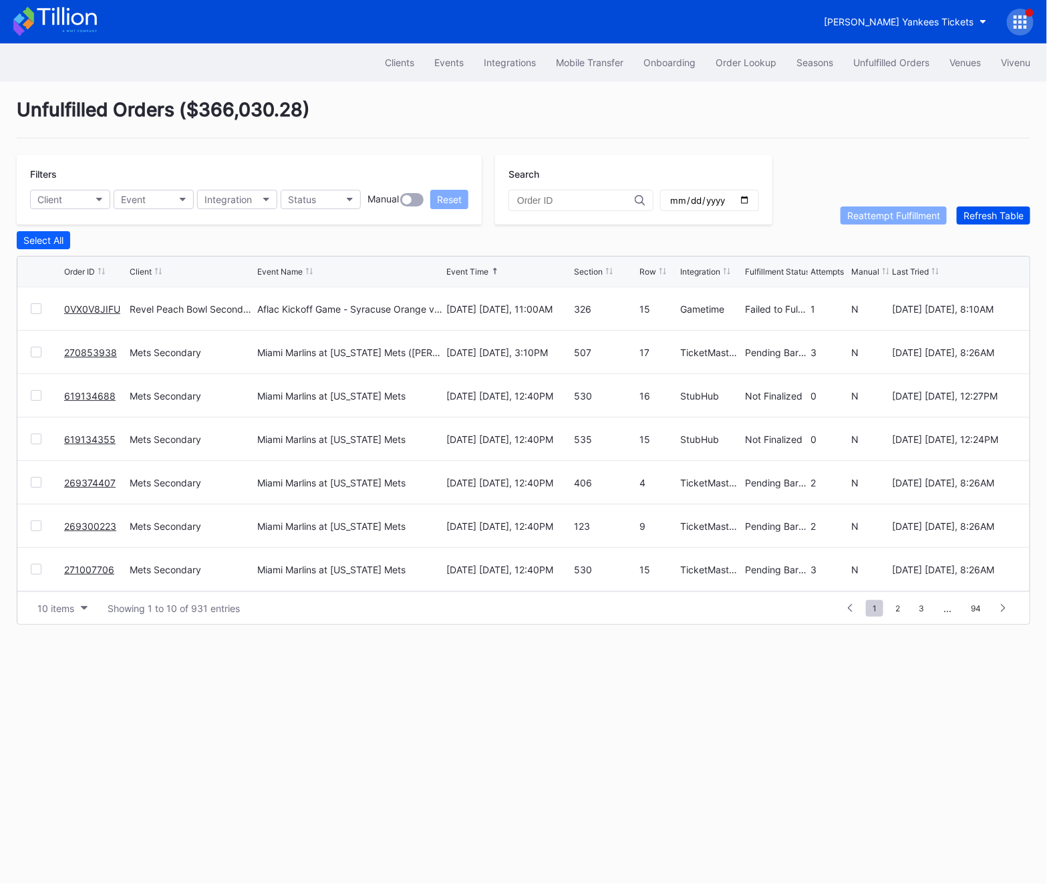
click at [1004, 220] on button "Refresh Table" at bounding box center [992, 215] width 73 height 18
click at [87, 347] on link "270853938" at bounding box center [90, 352] width 53 height 11
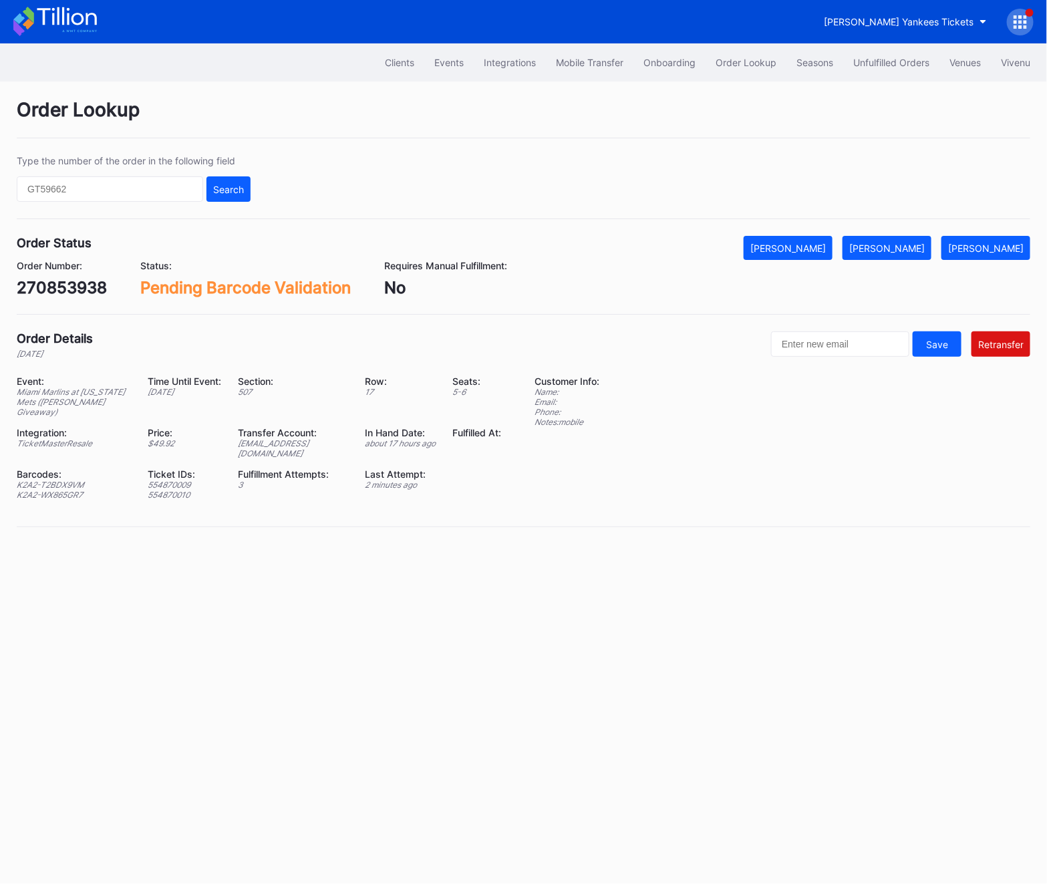
click at [250, 445] on div "ed-8158649@eventdynamic.com" at bounding box center [293, 448] width 110 height 20
copy div "ed-8158649@eventdynamic.com"
click at [49, 284] on div "270853938" at bounding box center [62, 287] width 90 height 19
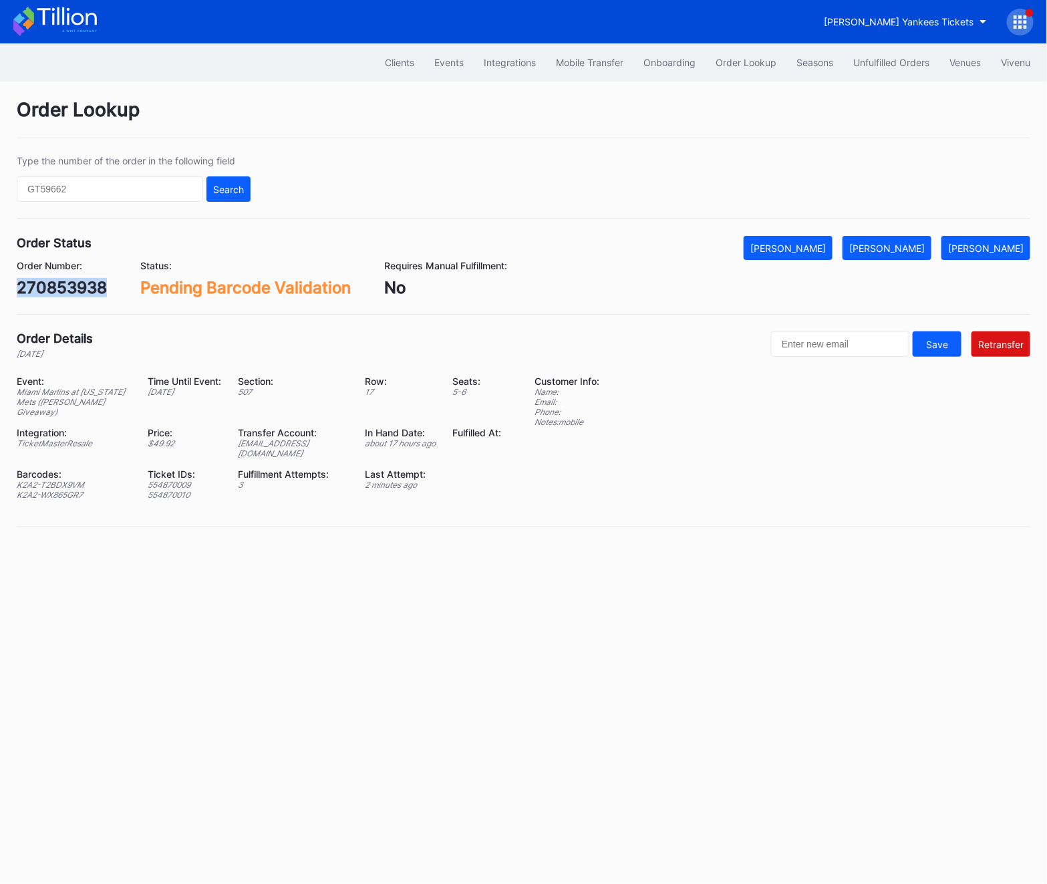
click at [49, 284] on div "270853938" at bounding box center [62, 287] width 90 height 19
copy div "270853938"
click at [912, 58] on div "Unfulfilled Orders" at bounding box center [891, 62] width 76 height 11
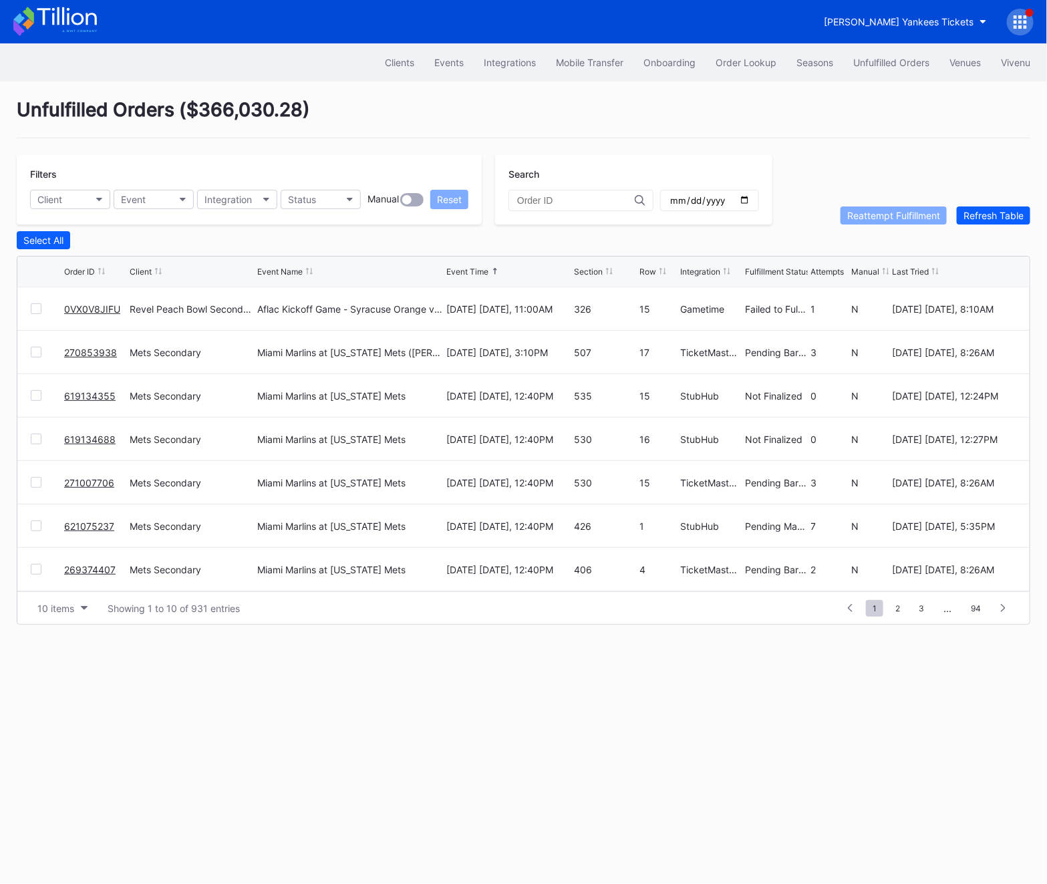
click at [89, 305] on link "0VX0V8JIFU" at bounding box center [92, 308] width 56 height 11
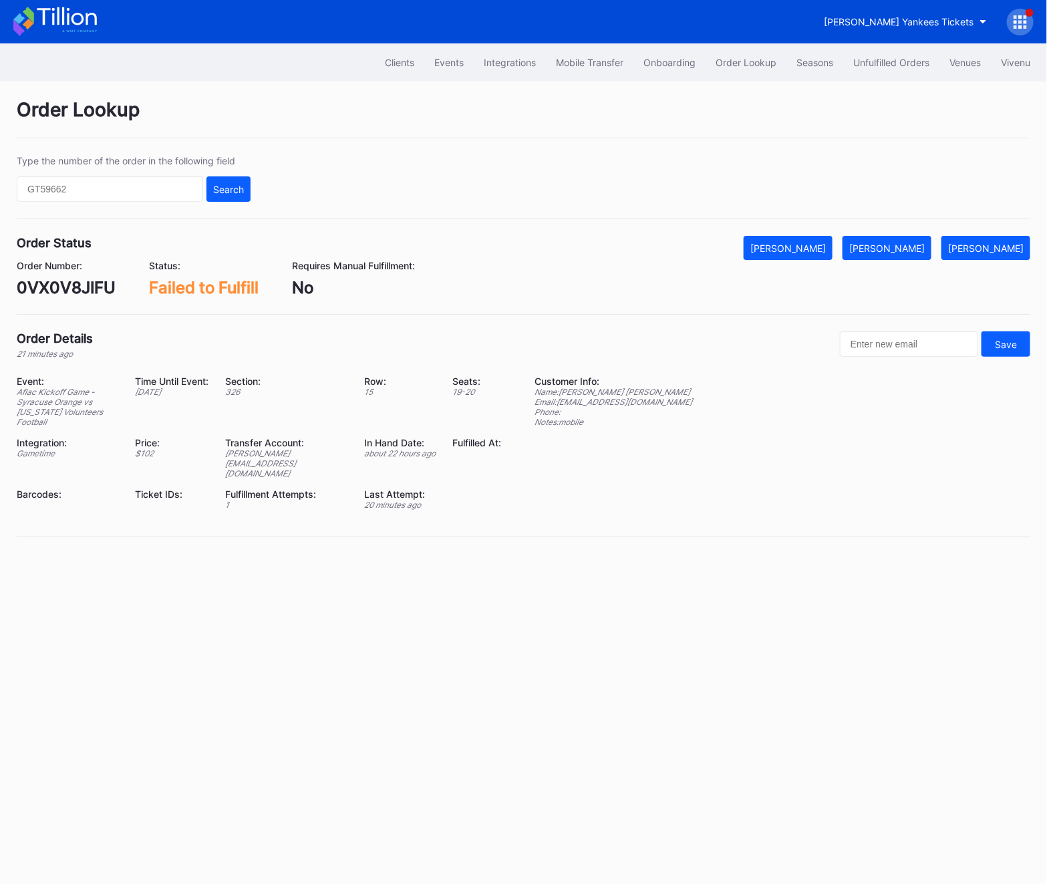
click at [114, 172] on div "Type the number of the order in the following field Search" at bounding box center [134, 178] width 234 height 47
click at [108, 192] on input "text" at bounding box center [110, 188] width 186 height 25
paste input "619846027"
type input "619846027"
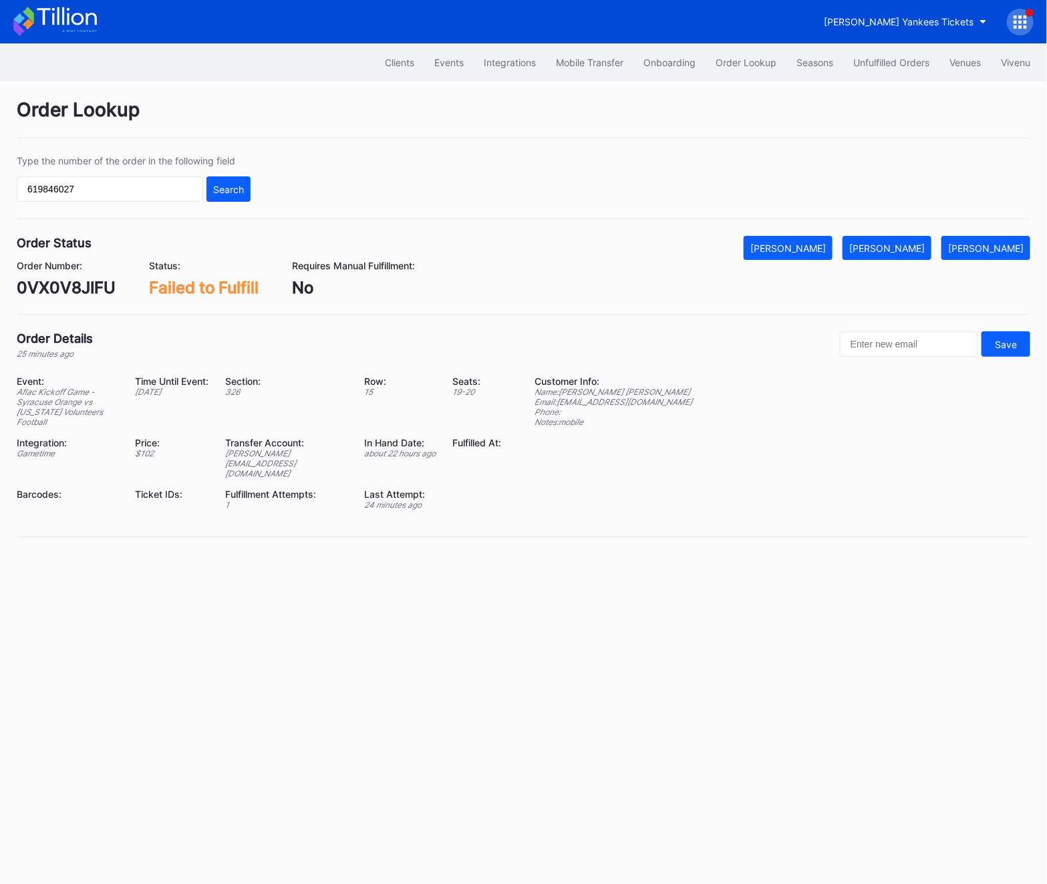
click at [261, 185] on div "Type the number of the order in the following field 619846027 Search" at bounding box center [523, 187] width 1013 height 64
click at [227, 189] on div "Search" at bounding box center [228, 189] width 31 height 11
